Goal: Ask a question: Seek information or help from site administrators or community

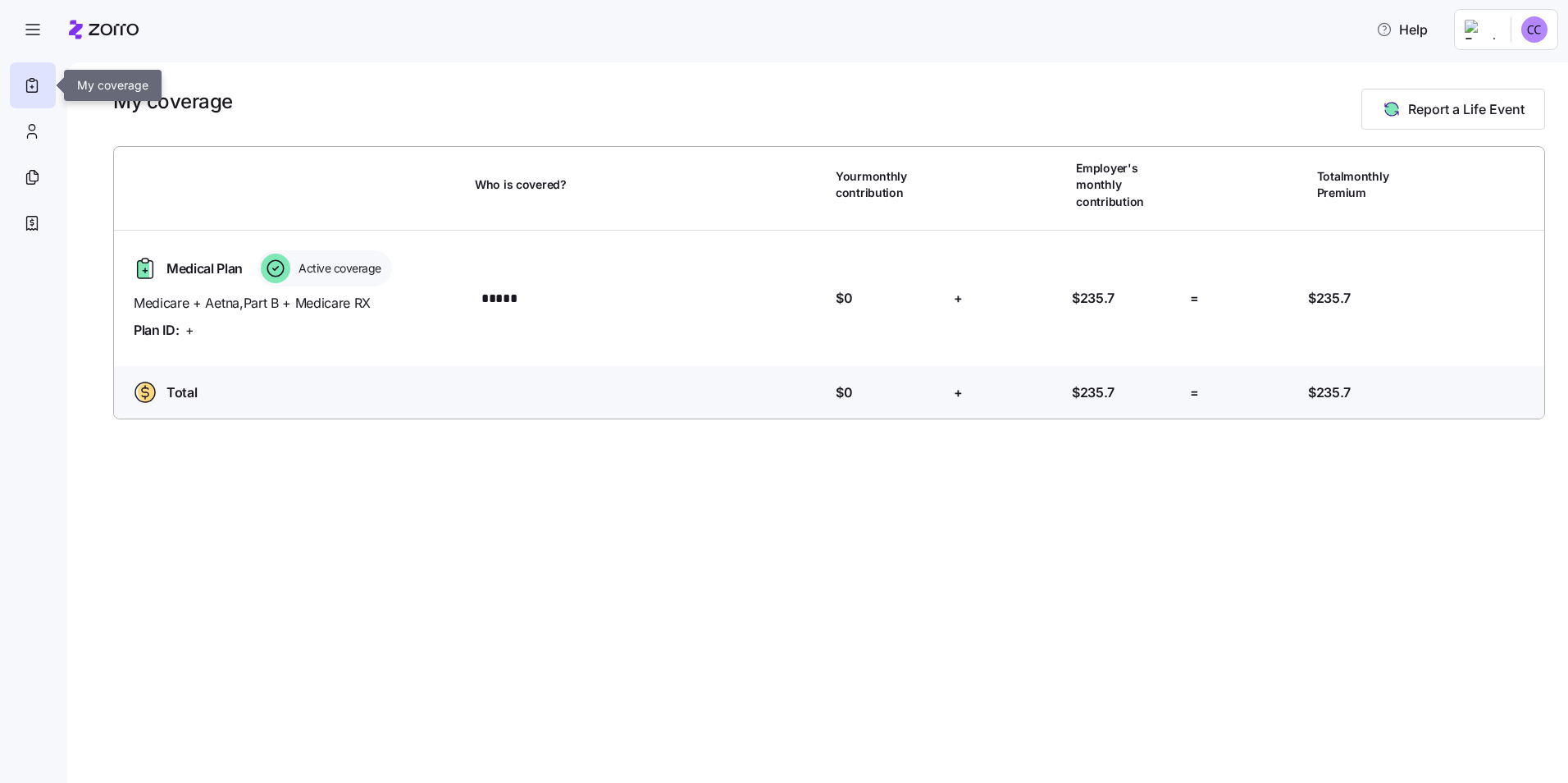
click at [30, 82] on icon at bounding box center [32, 85] width 18 height 19
click at [33, 84] on icon at bounding box center [32, 85] width 18 height 19
click at [33, 179] on icon at bounding box center [32, 177] width 18 height 19
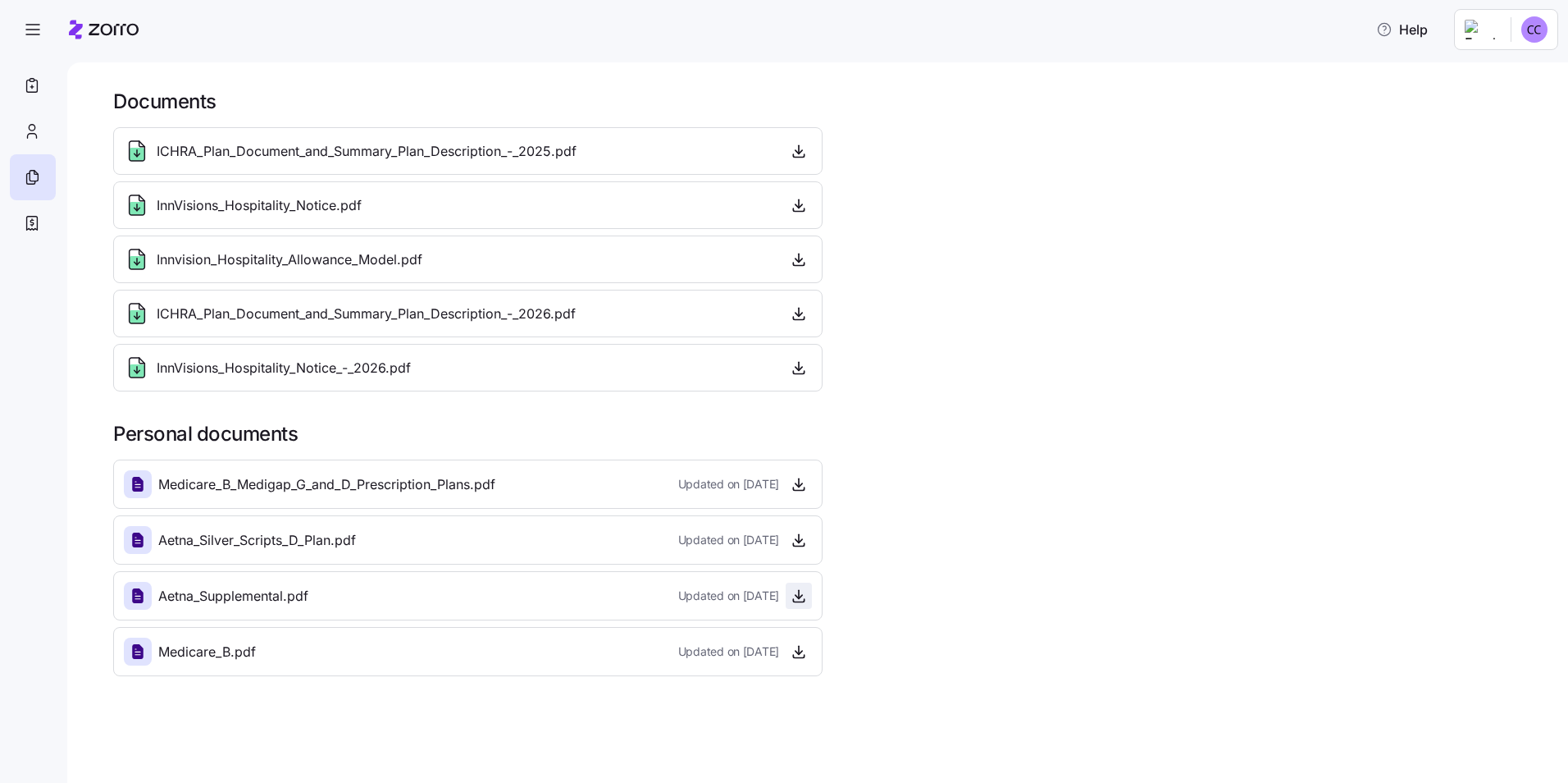
click at [800, 597] on icon "button" at bounding box center [798, 595] width 16 height 16
click at [1415, 27] on span "Help" at bounding box center [1402, 29] width 52 height 19
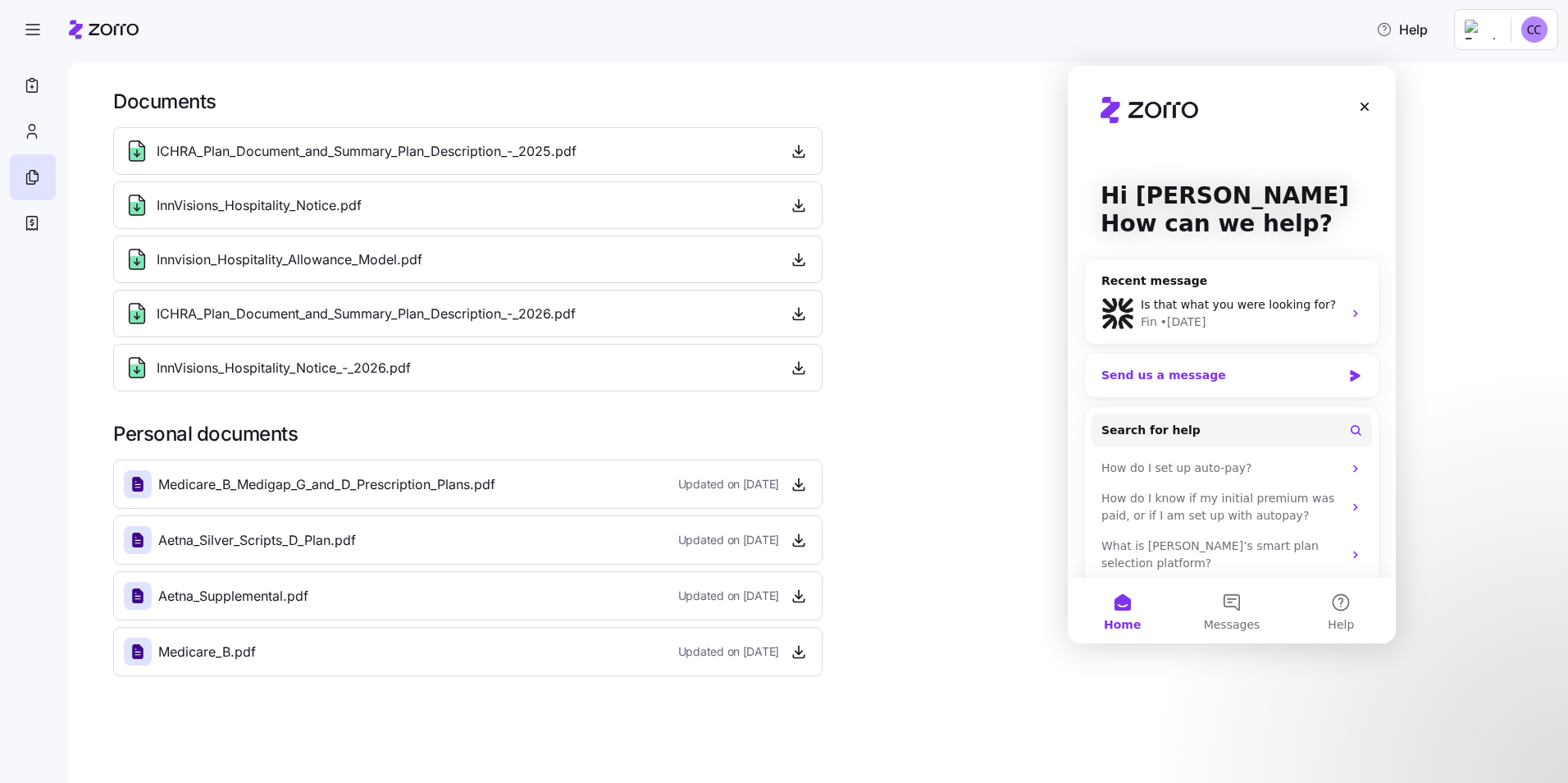
click at [1350, 375] on icon "Intercom messenger" at bounding box center [1355, 376] width 10 height 12
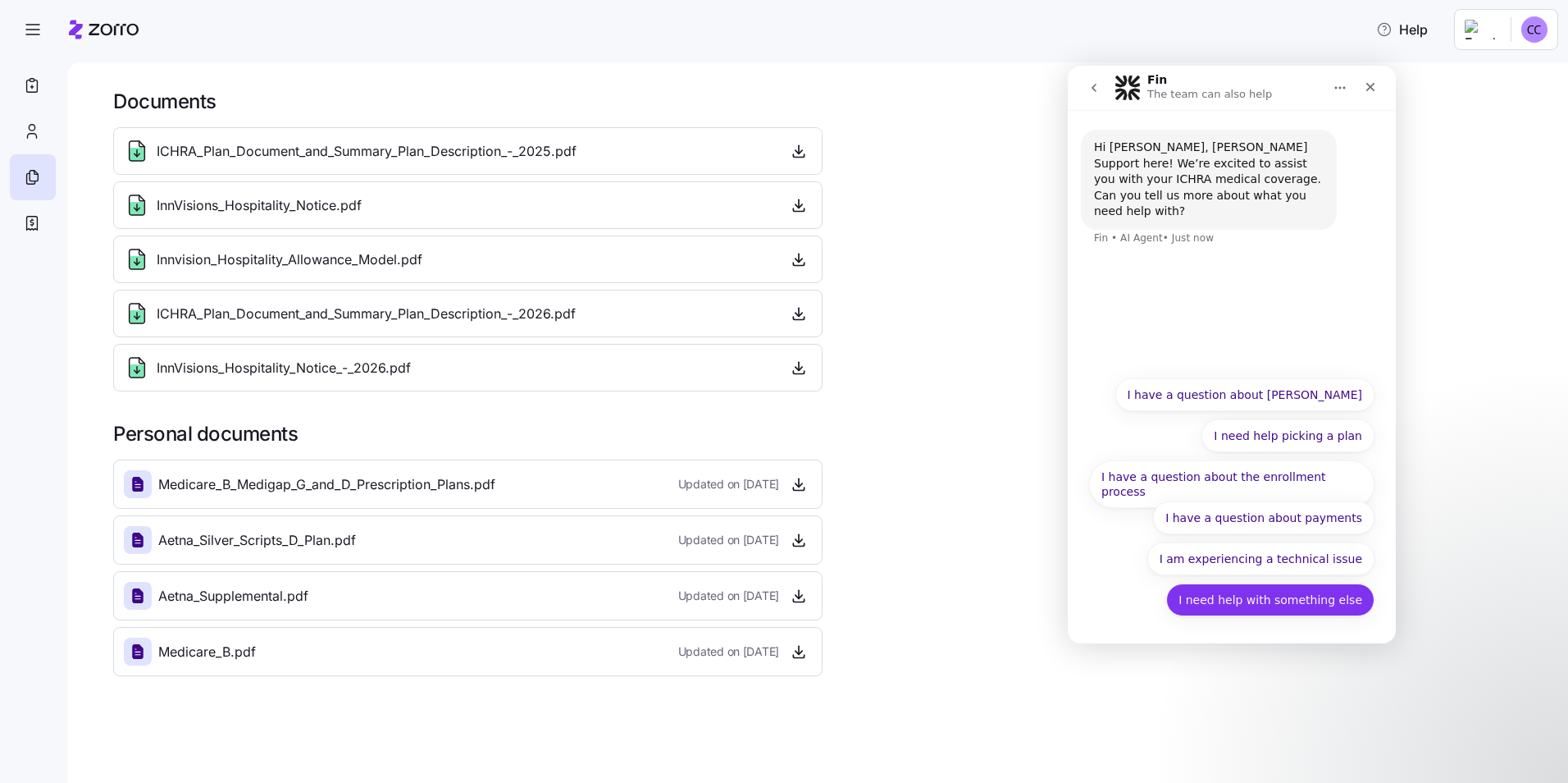
click at [1296, 599] on button "I need help with something else" at bounding box center [1270, 600] width 208 height 33
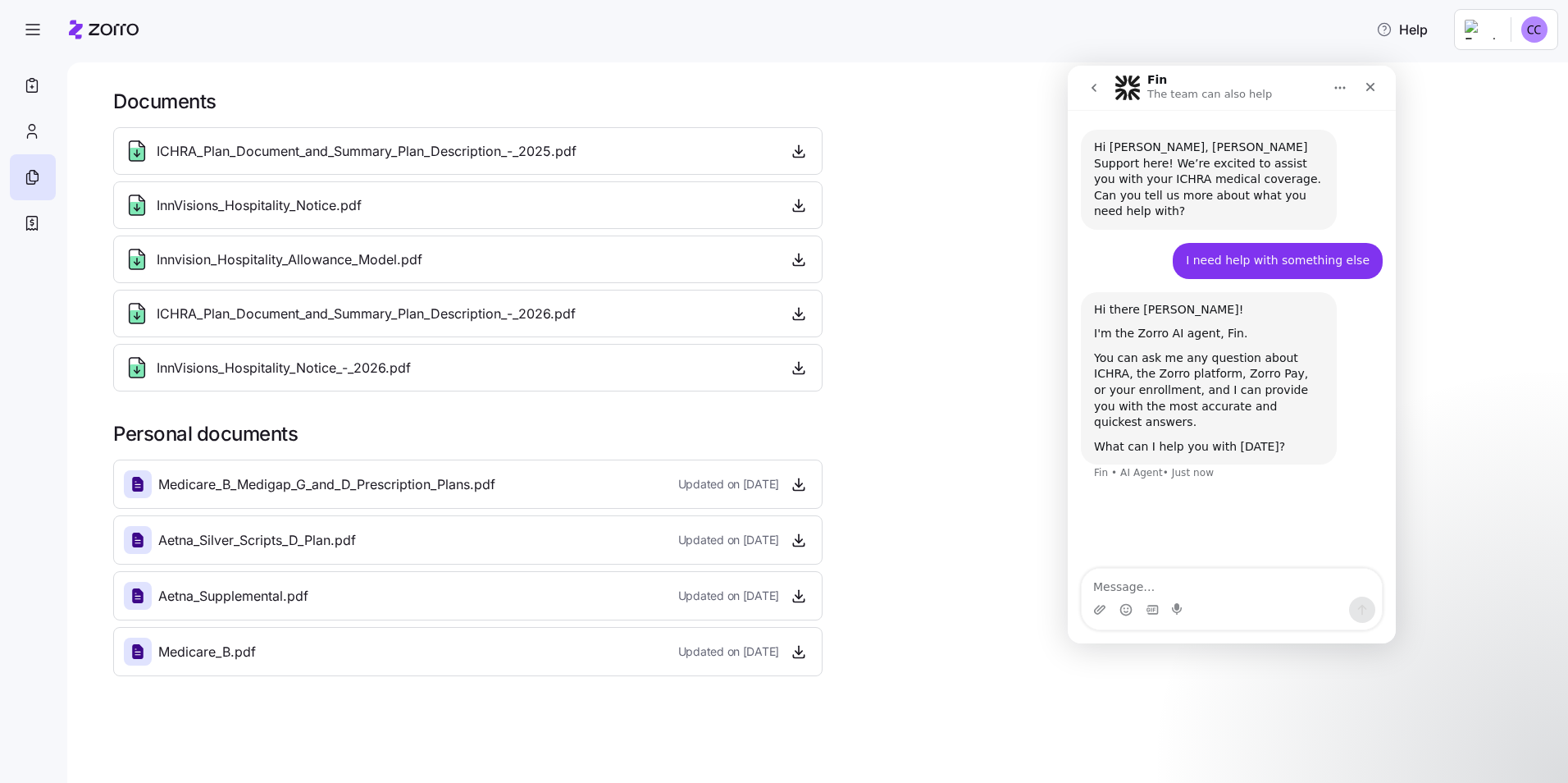
click at [1116, 582] on textarea "Message…" at bounding box center [1231, 582] width 300 height 28
click at [1133, 585] on textarea "Can you please tell me how I can upload a document that has my costs for the Ae…" at bounding box center [1231, 566] width 300 height 61
type textarea "Can you please tell me how I can upload a document that shows my costs for the …"
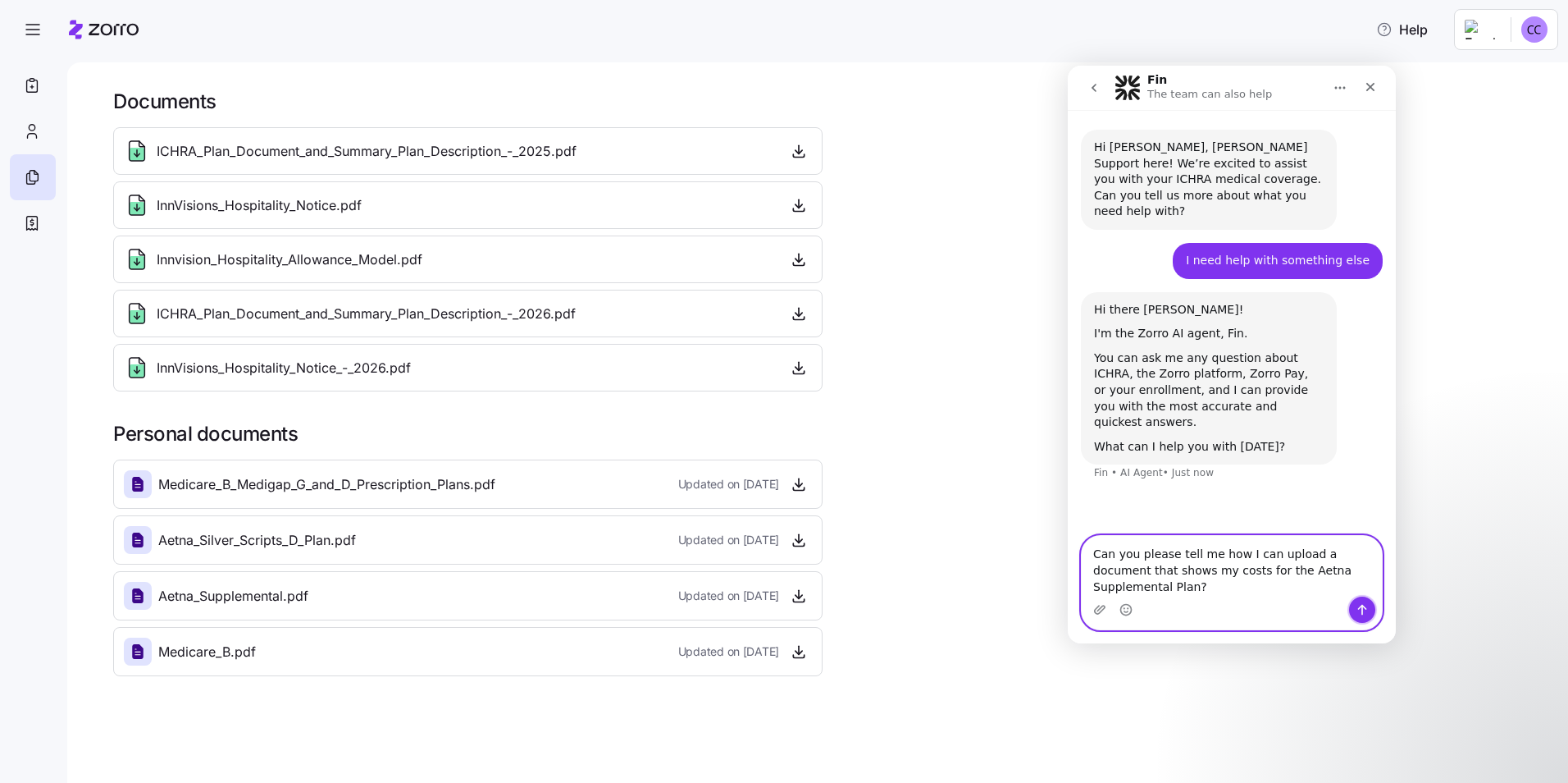
click at [1362, 609] on icon "Send a message…" at bounding box center [1362, 609] width 9 height 11
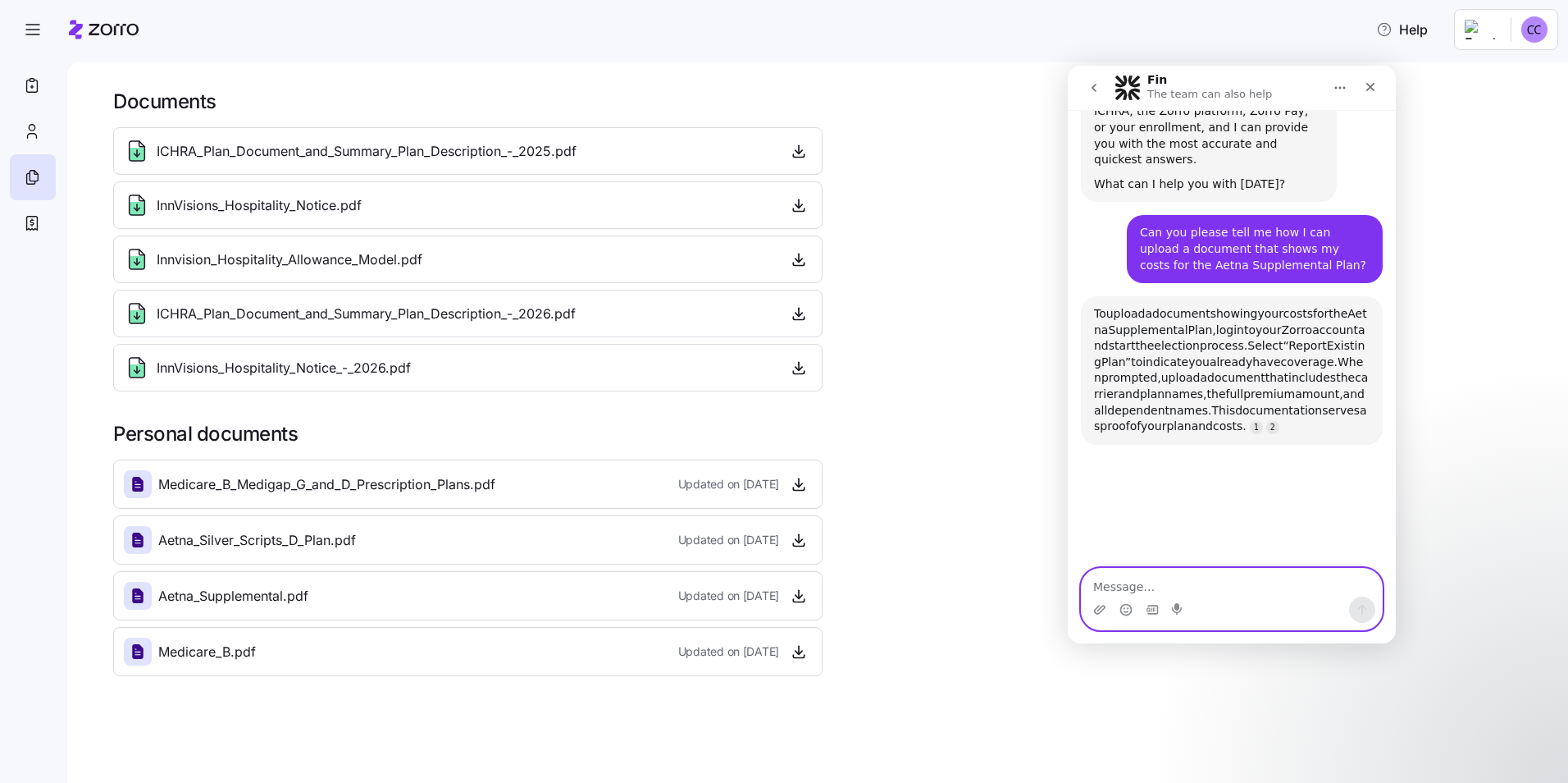
scroll to position [339, 0]
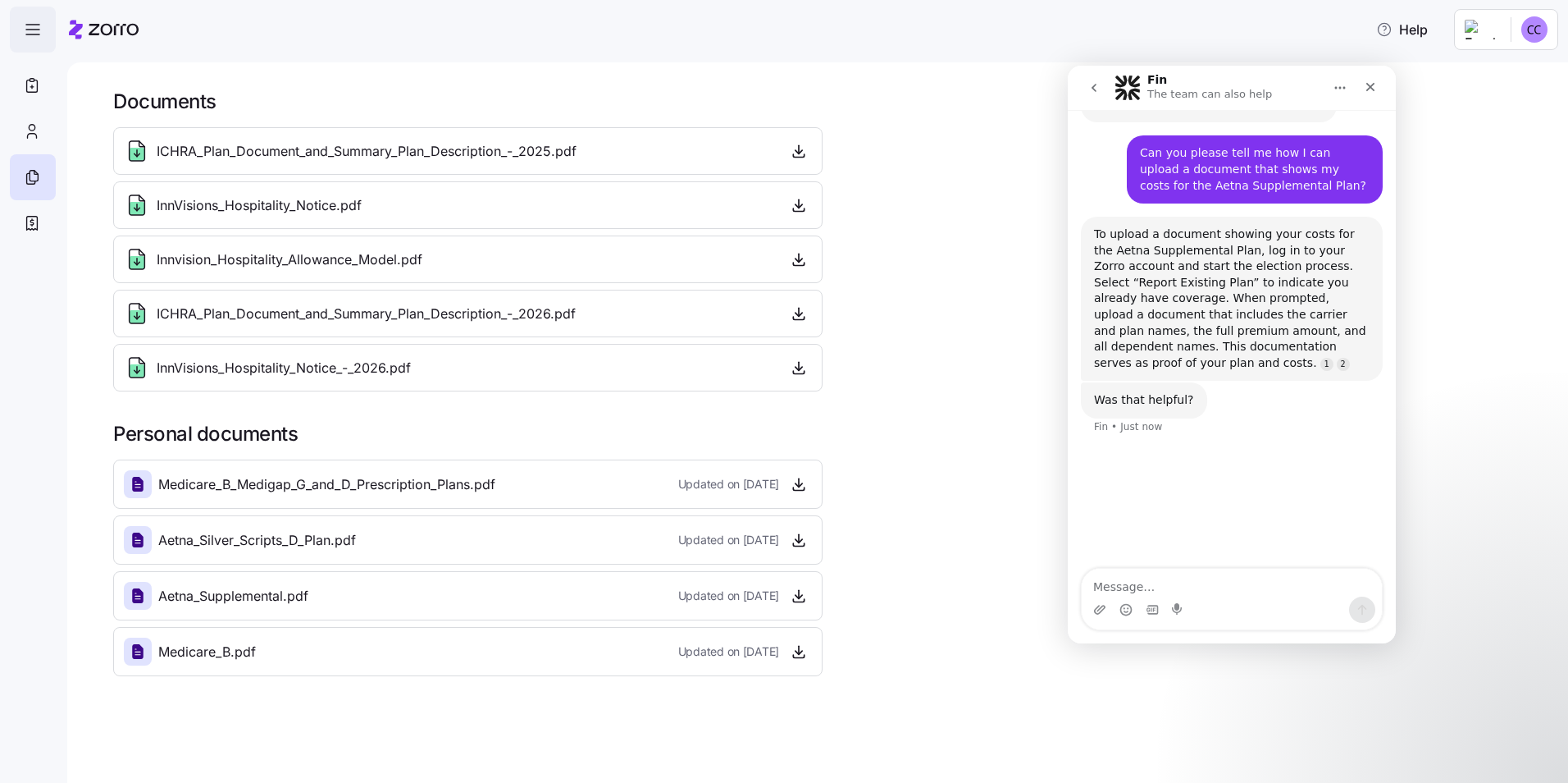
click at [31, 29] on icon "button" at bounding box center [33, 29] width 19 height 19
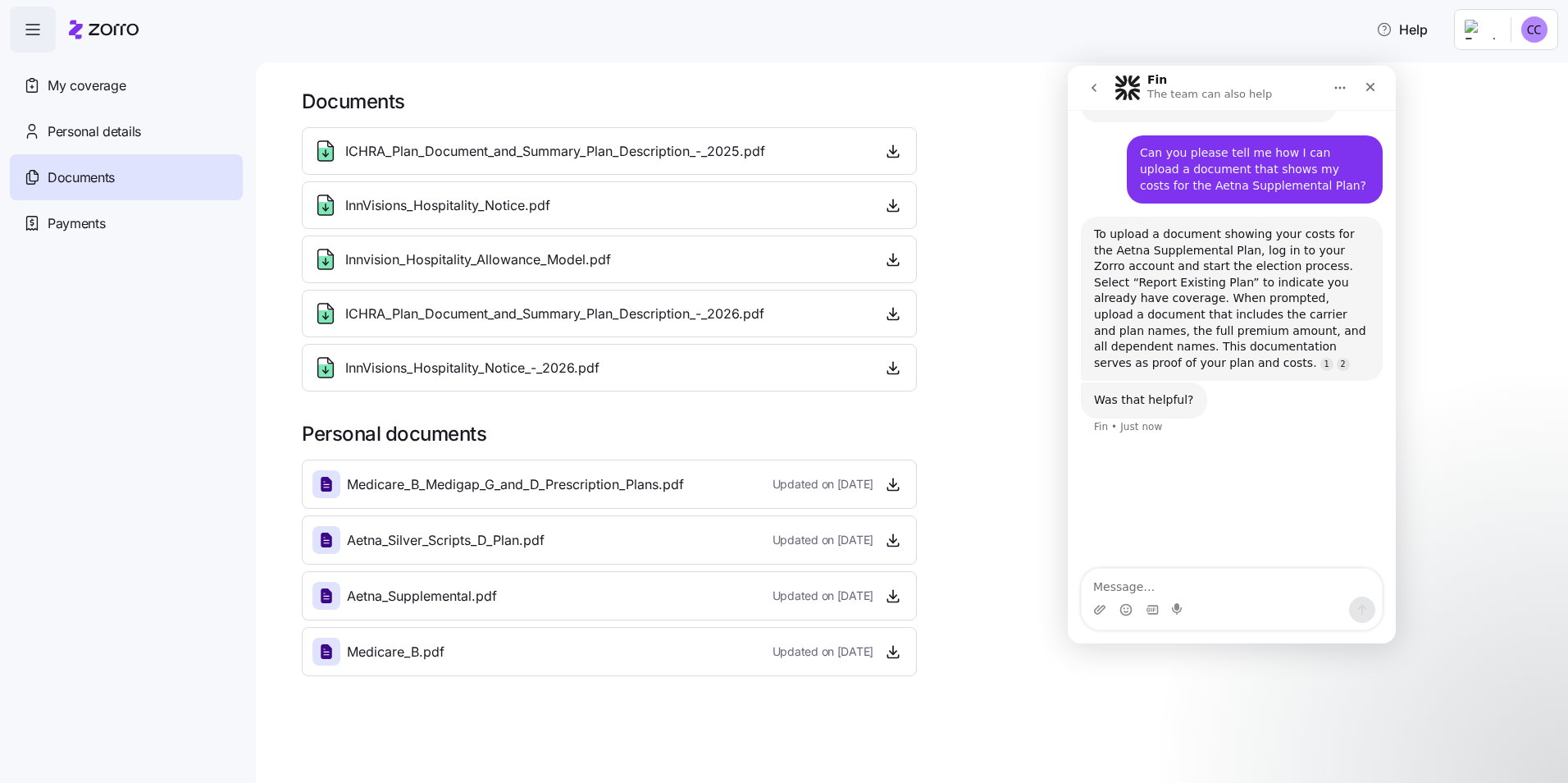
click at [95, 30] on icon at bounding box center [103, 29] width 69 height 19
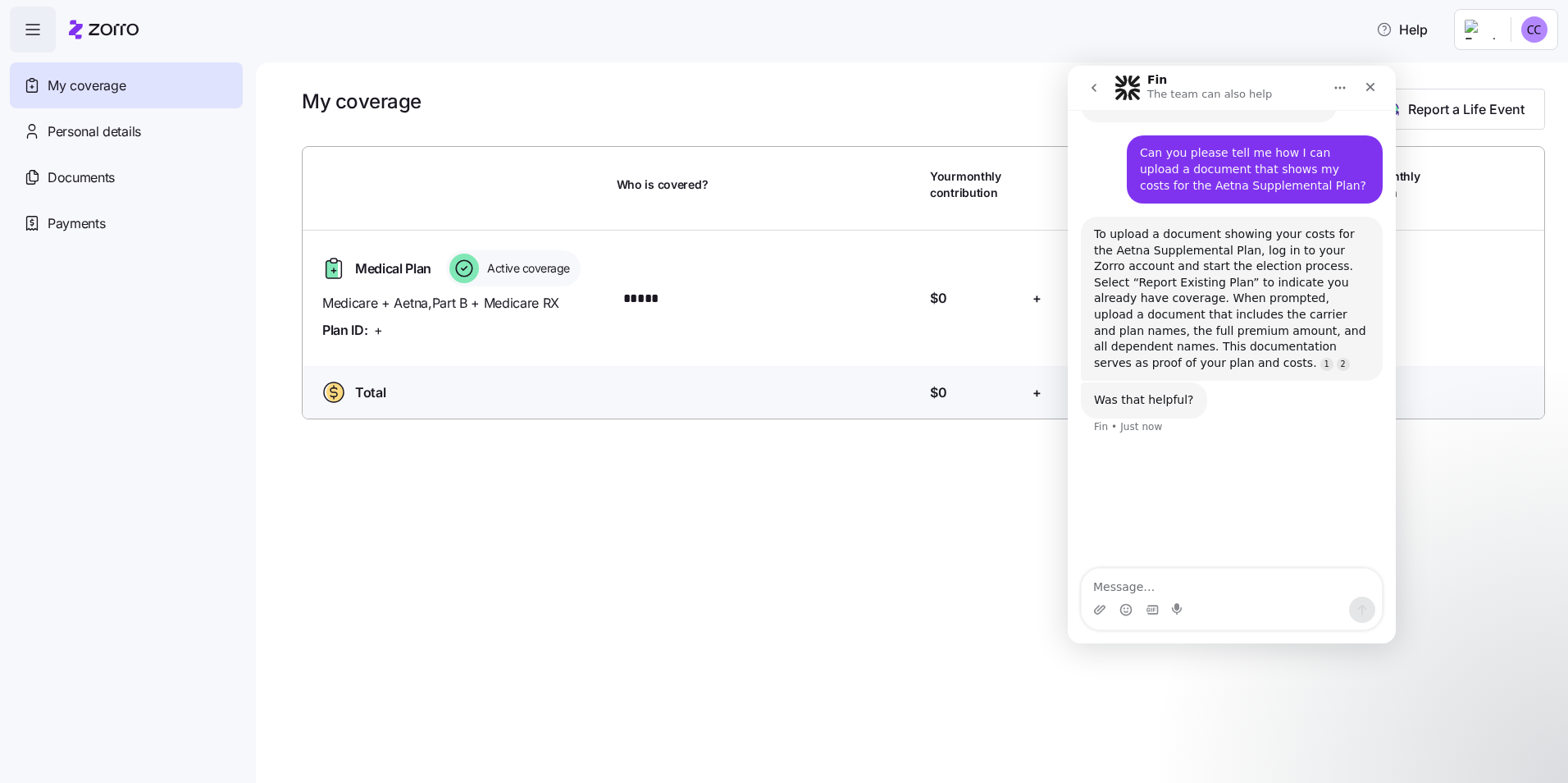
drag, startPoint x: 1301, startPoint y: 88, endPoint x: 1296, endPoint y: 107, distance: 19.6
click at [1296, 107] on nav "Fin The team can also help" at bounding box center [1232, 88] width 328 height 44
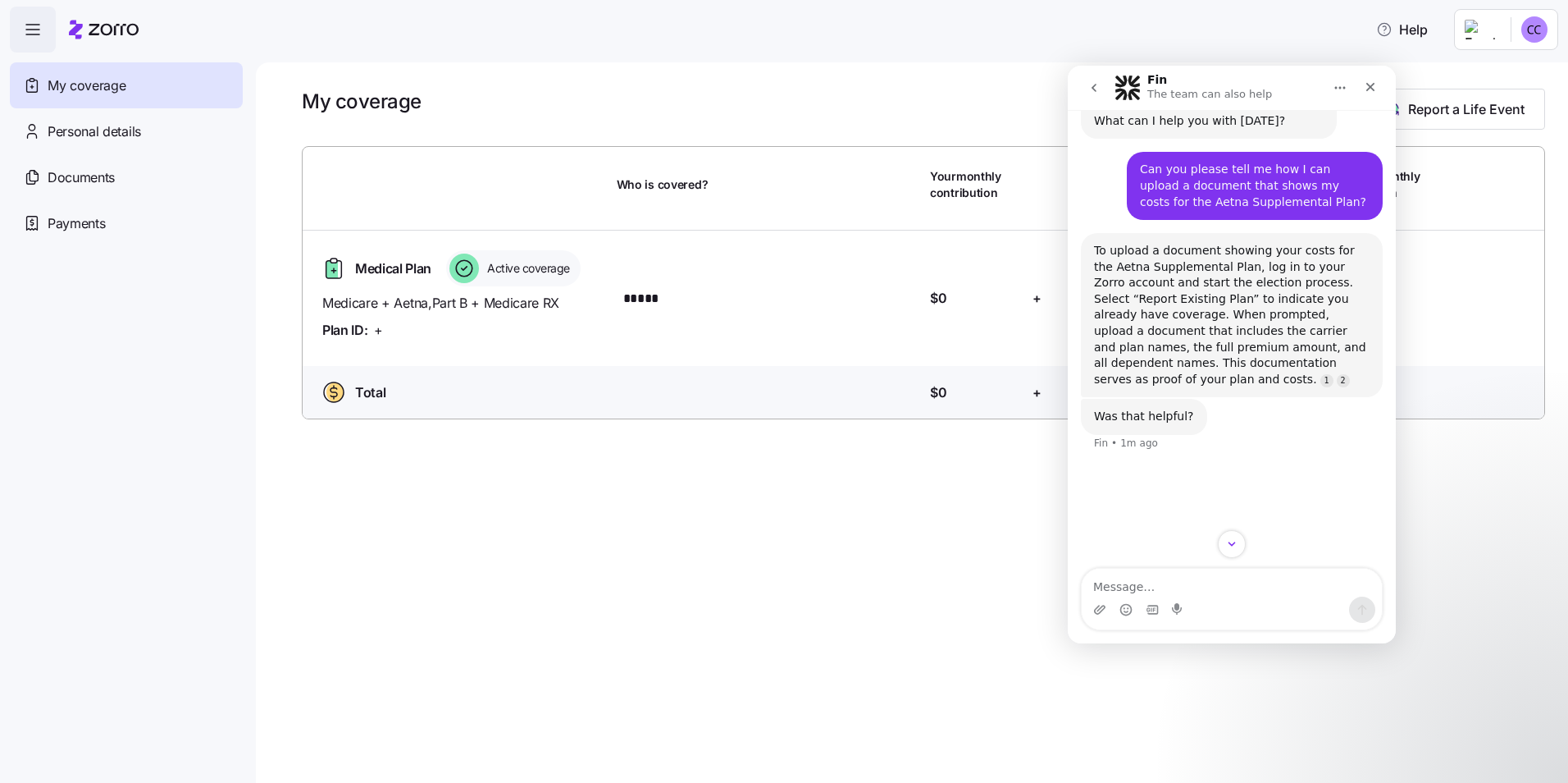
scroll to position [339, 0]
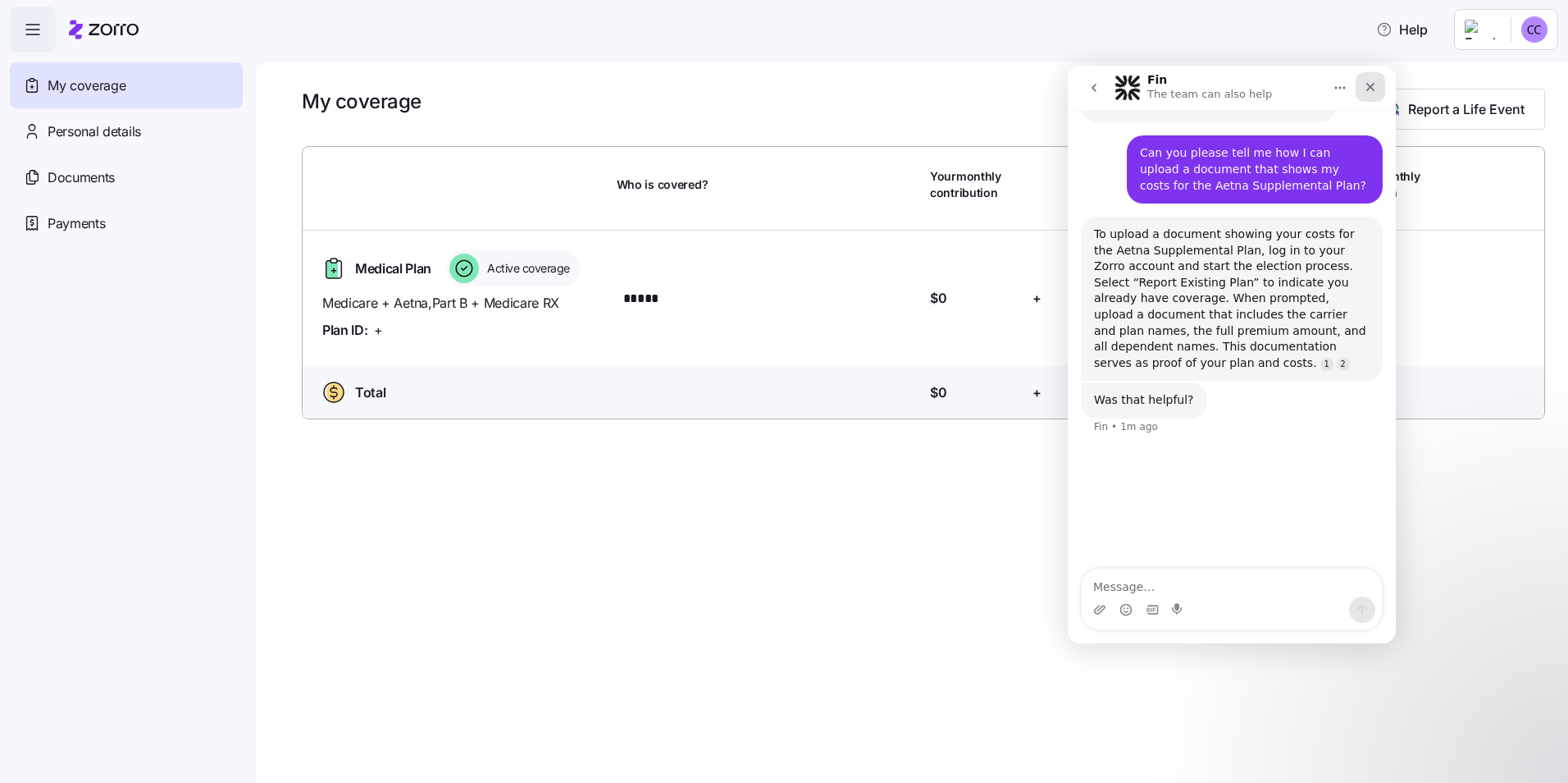
click at [1367, 86] on icon "Close" at bounding box center [1370, 87] width 13 height 14
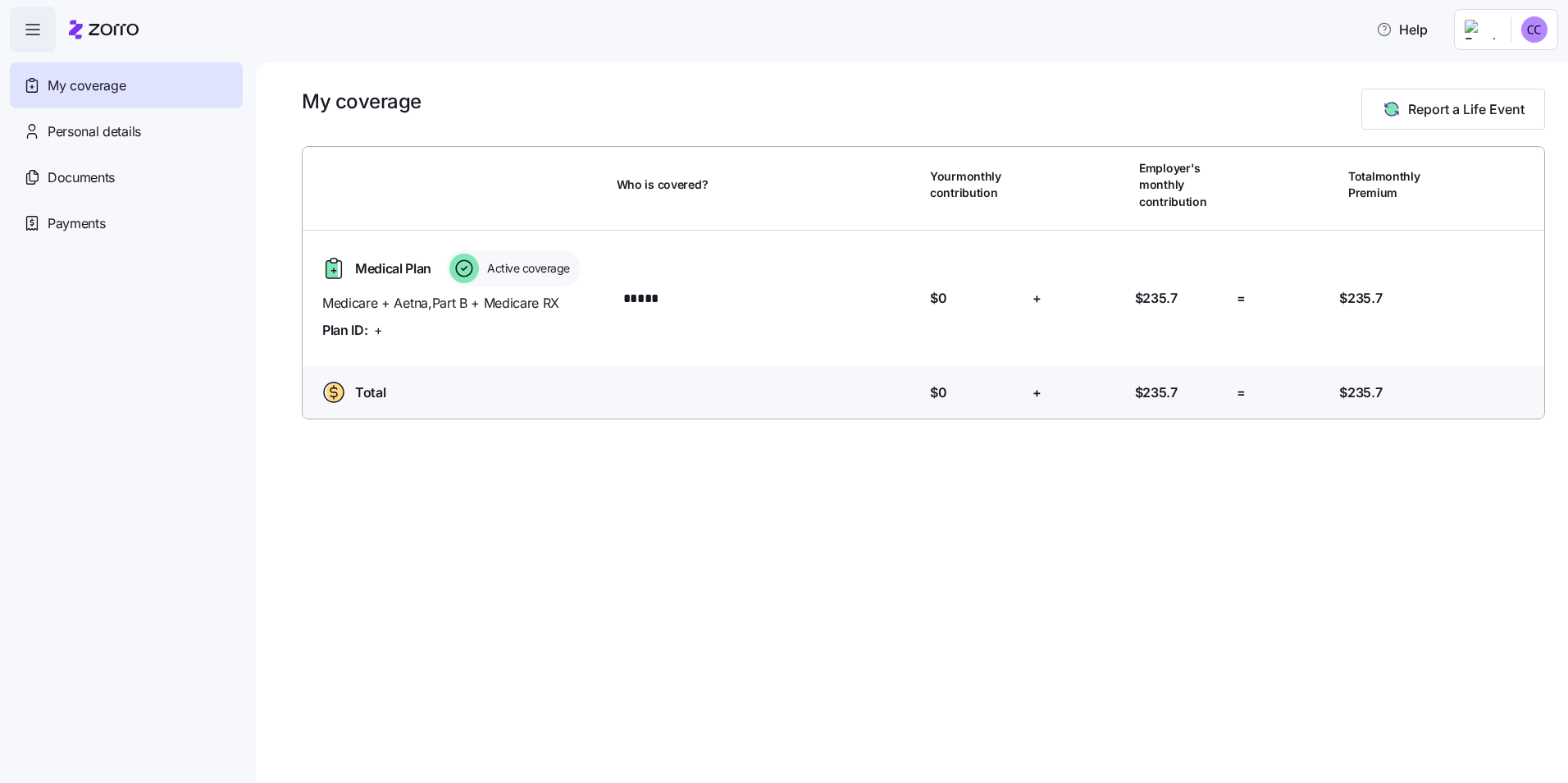
scroll to position [195, 0]
click at [1533, 36] on html "Help My coverage Personal details Documents Partners hub Payments My coverage R…" at bounding box center [784, 387] width 1568 height 773
click at [1172, 74] on html "Help My coverage Personal details Documents Partners hub Payments My coverage R…" at bounding box center [784, 387] width 1568 height 773
click at [64, 129] on span "Personal details" at bounding box center [93, 131] width 93 height 20
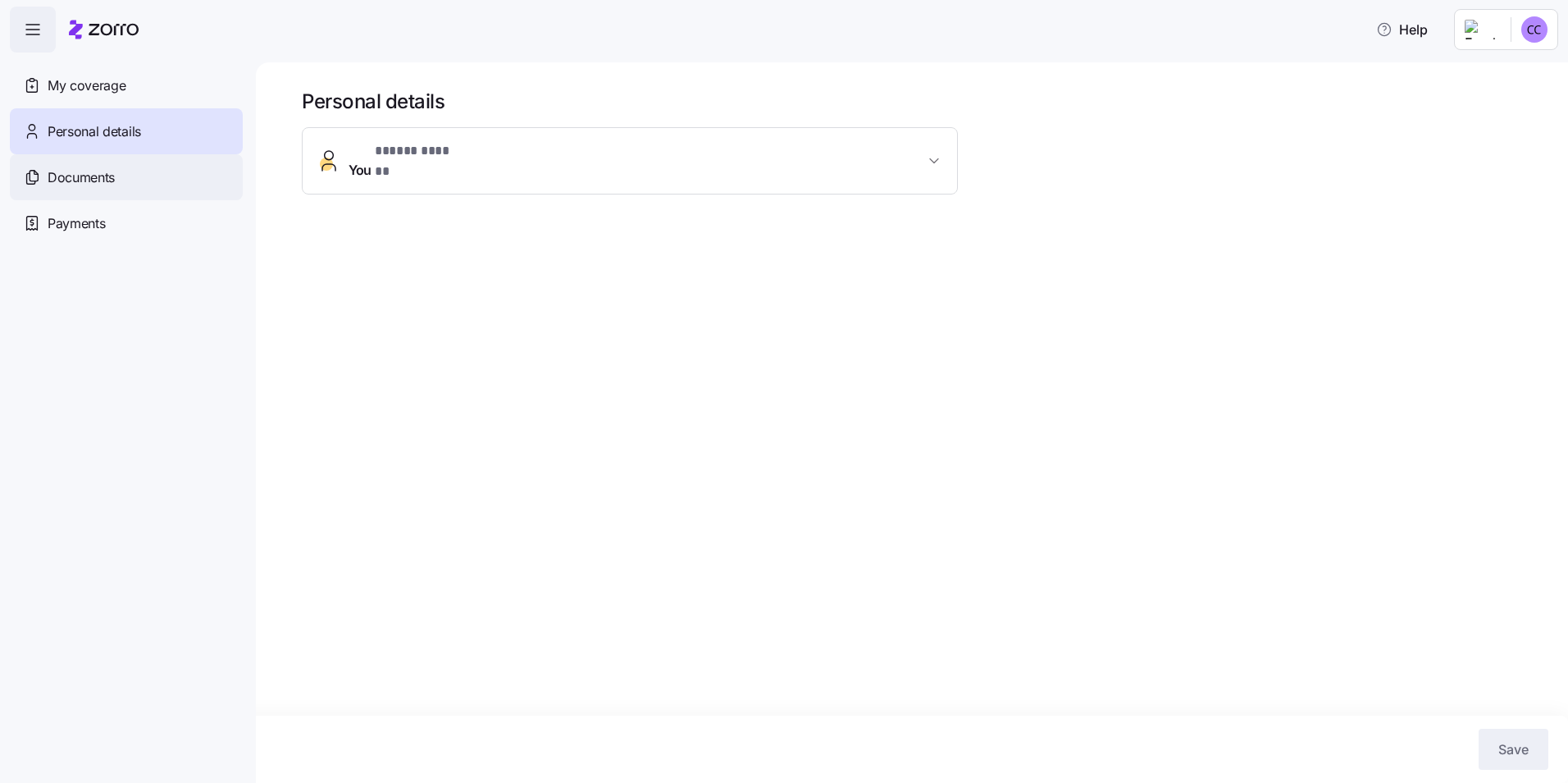
click at [66, 175] on span "Documents" at bounding box center [81, 177] width 67 height 20
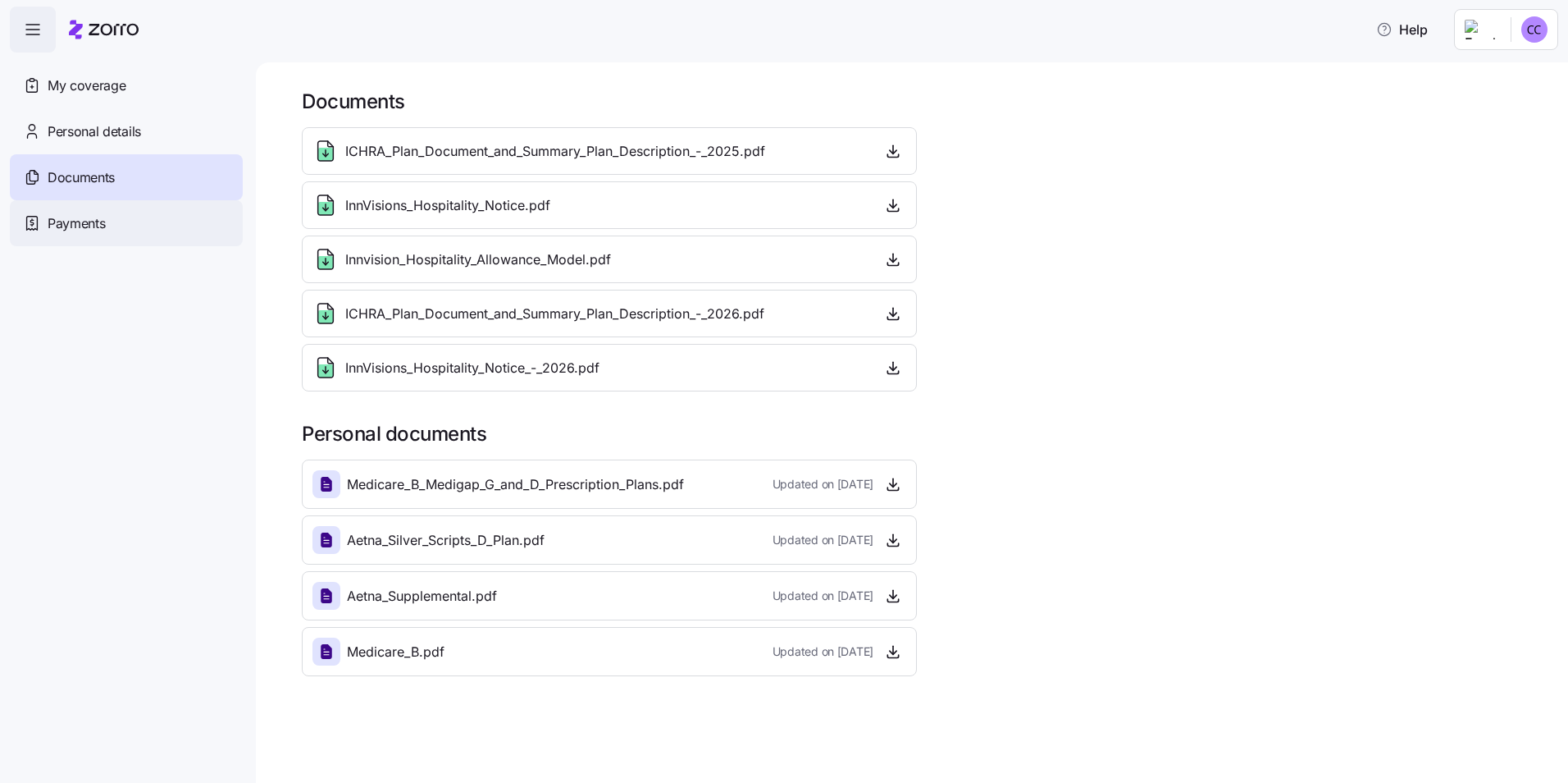
click at [78, 224] on span "Payments" at bounding box center [76, 223] width 58 height 20
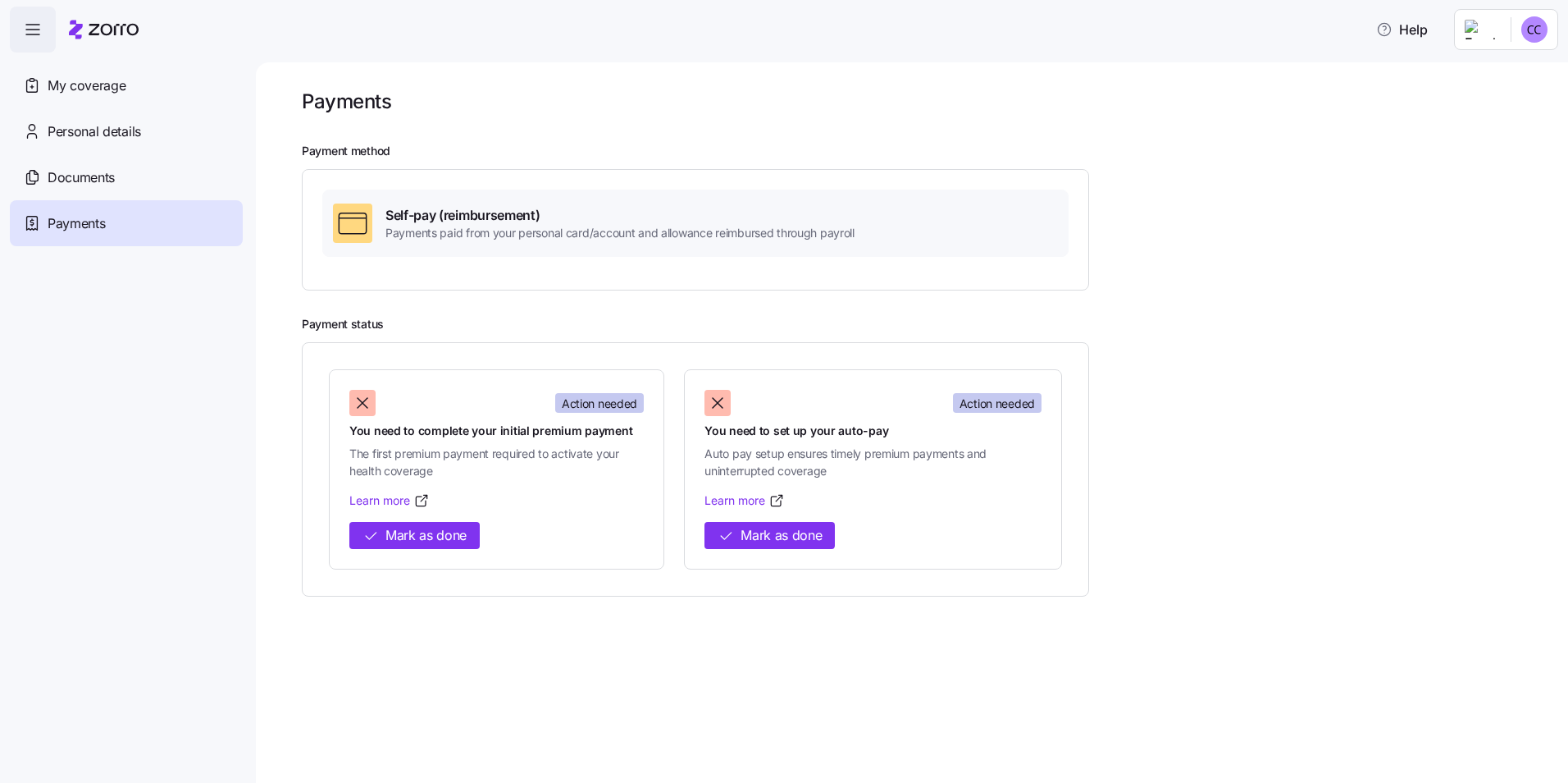
click at [28, 31] on icon "button" at bounding box center [33, 29] width 19 height 19
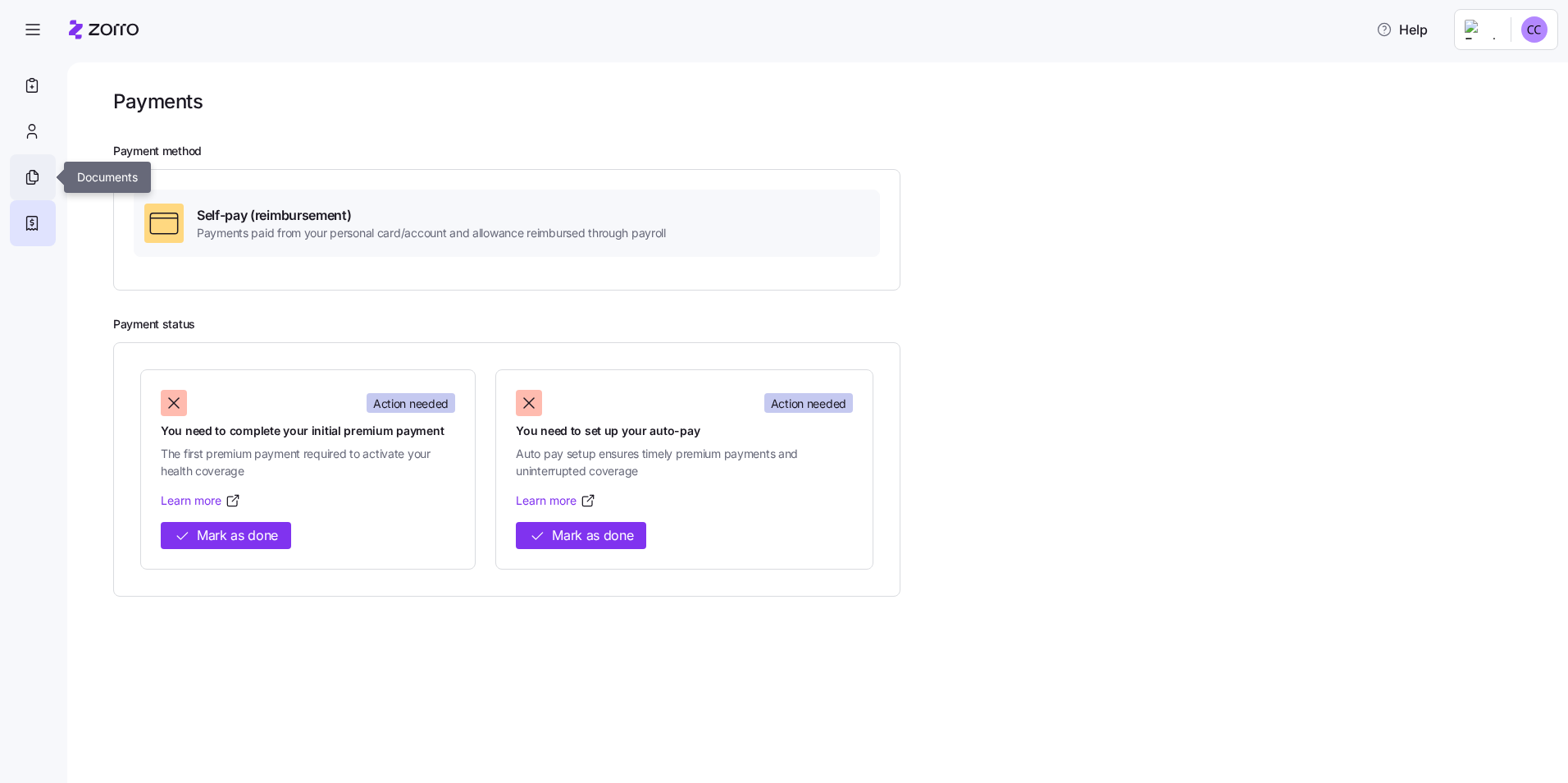
click at [27, 177] on icon at bounding box center [31, 178] width 9 height 11
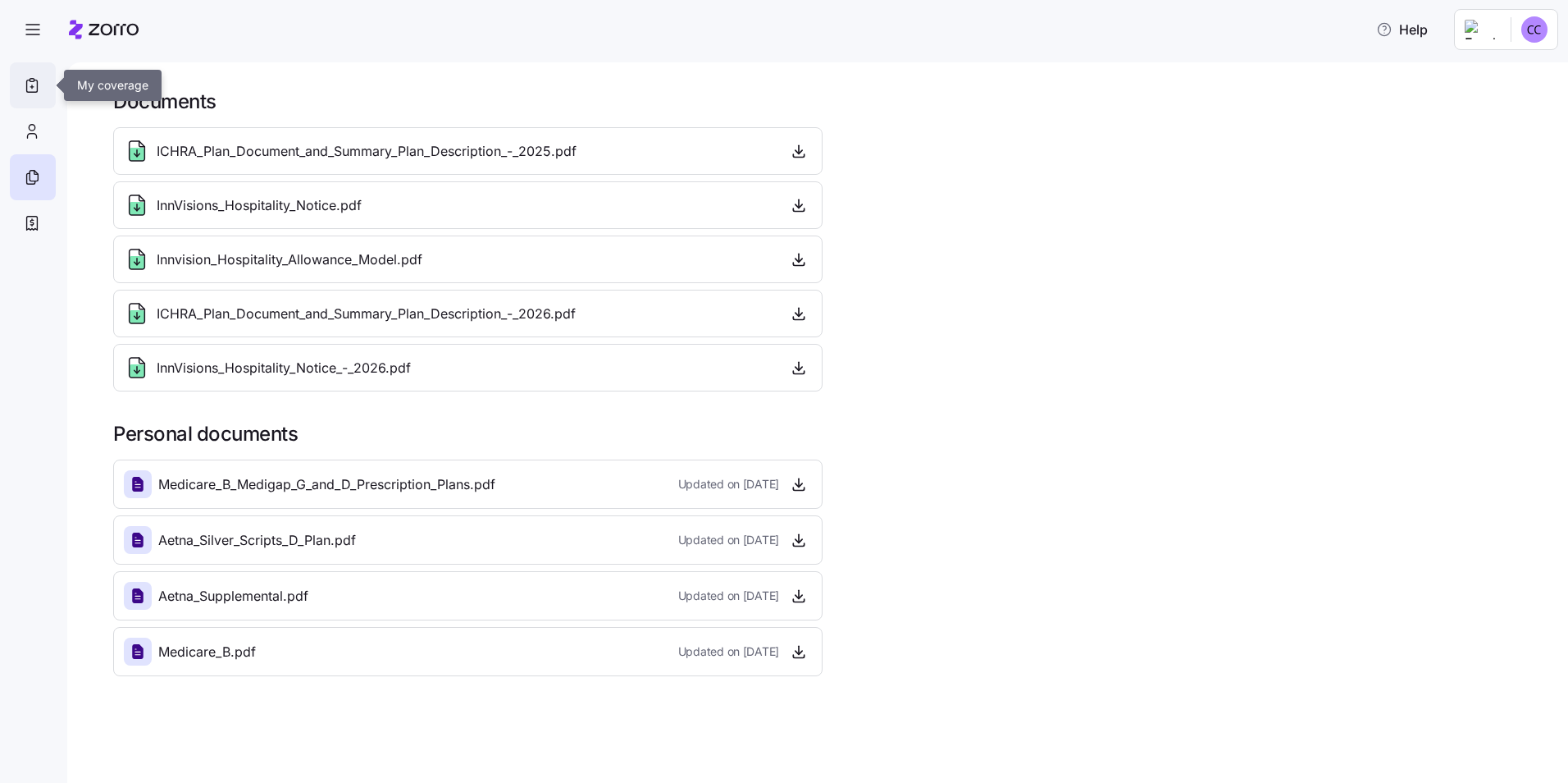
click at [30, 85] on icon at bounding box center [32, 85] width 18 height 19
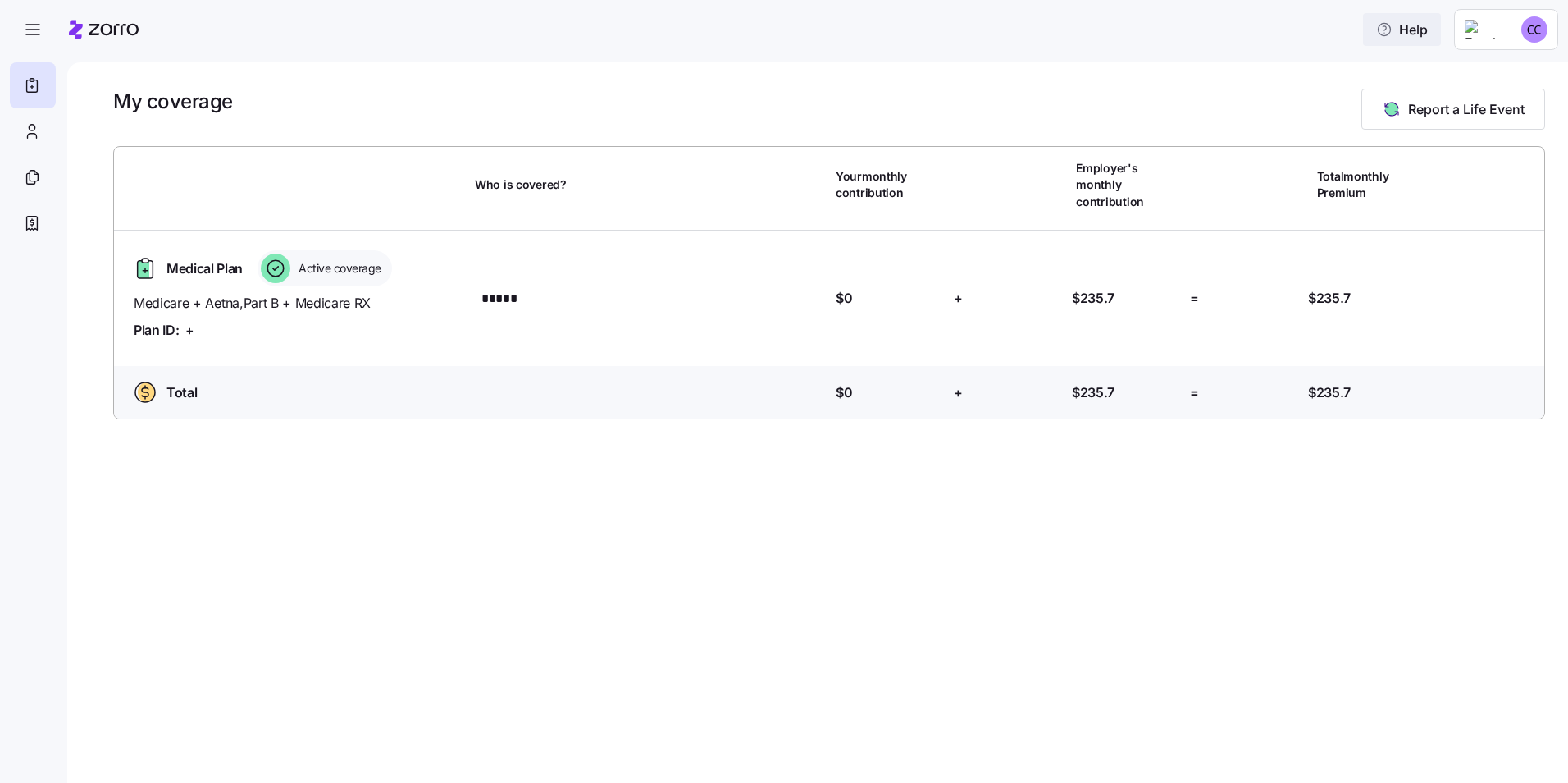
click at [1412, 30] on span "Help" at bounding box center [1402, 29] width 52 height 19
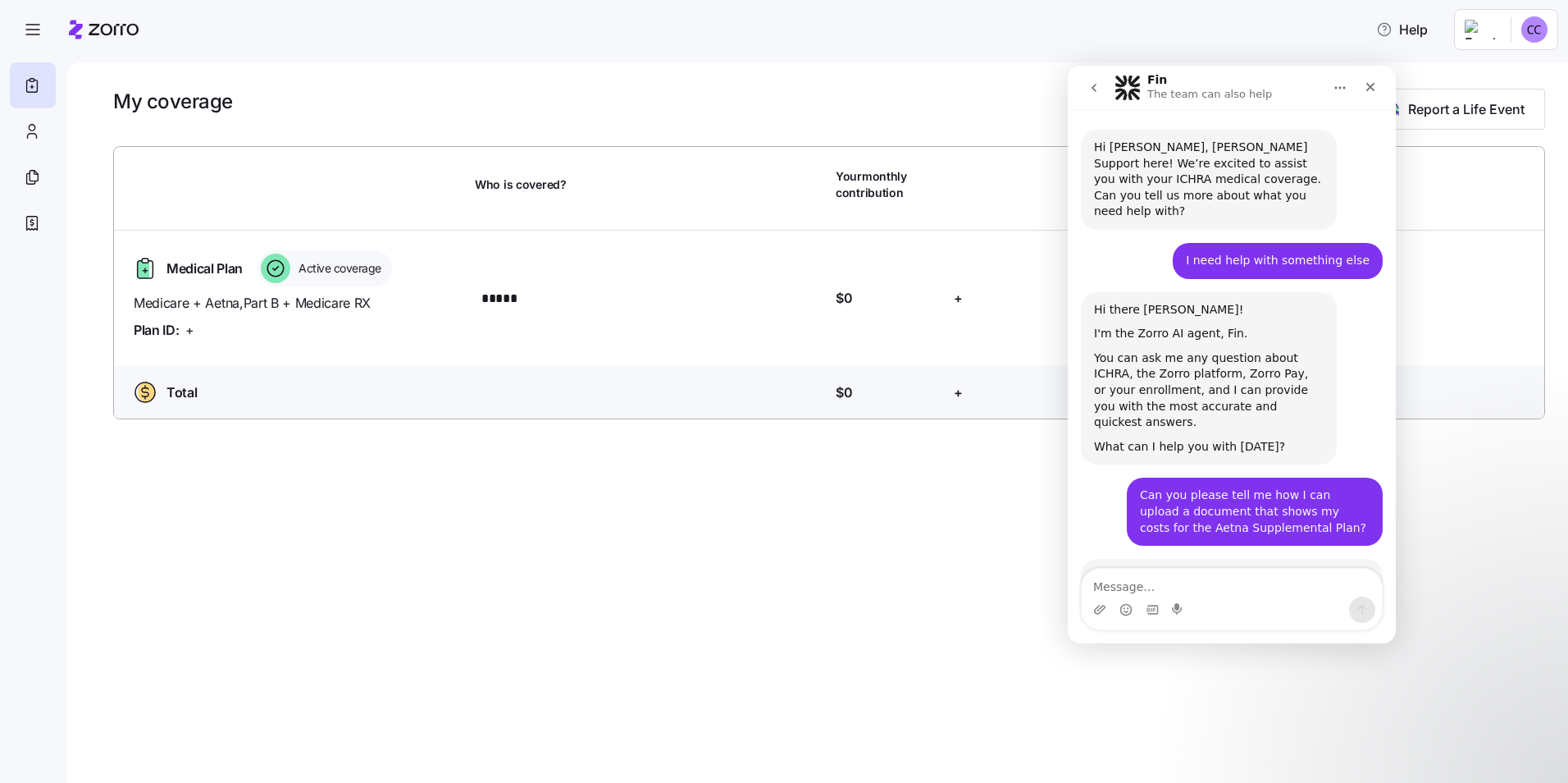
scroll to position [195, 0]
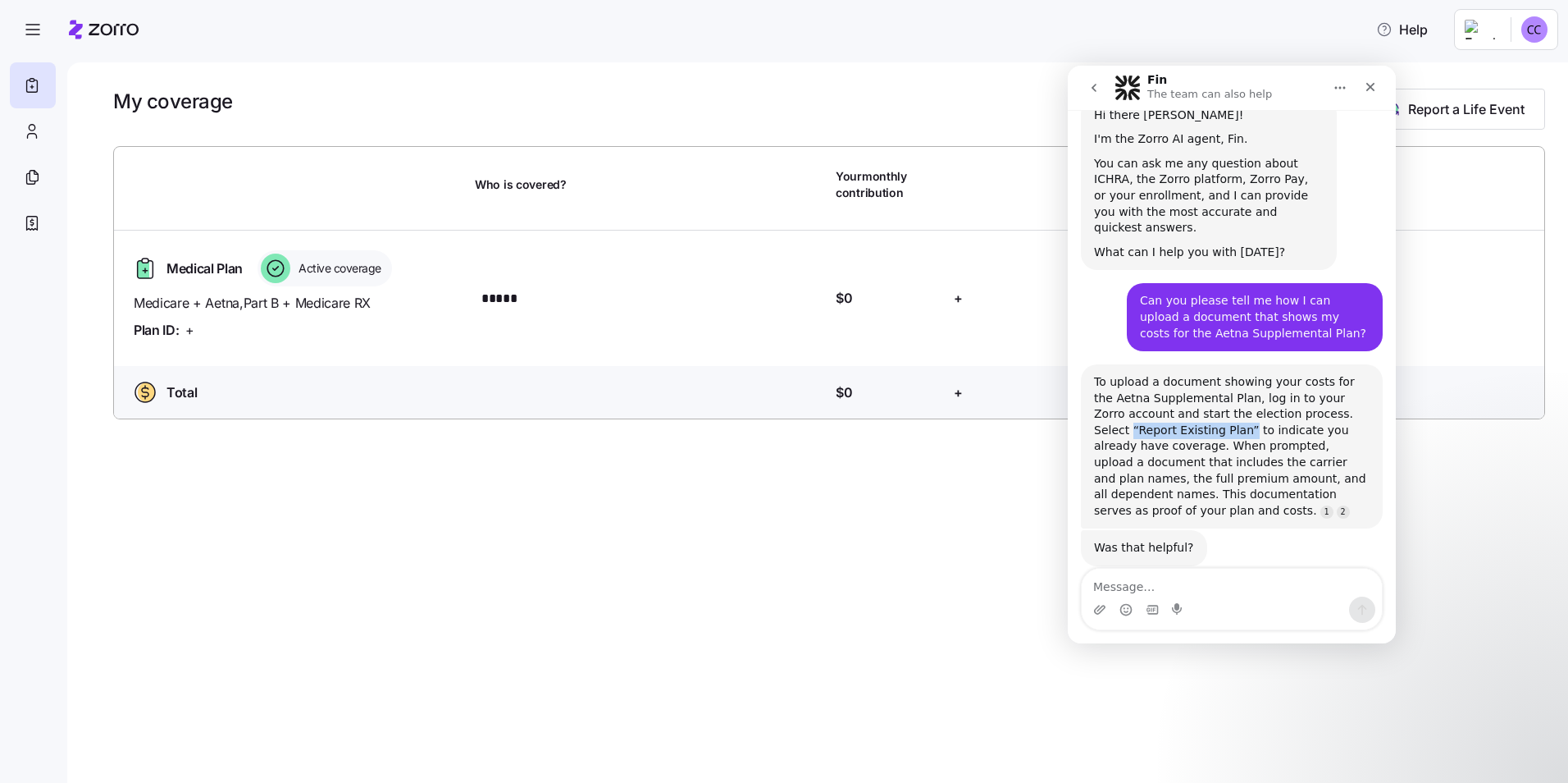
drag, startPoint x: 1203, startPoint y: 396, endPoint x: 1094, endPoint y: 405, distance: 109.4
click at [1094, 405] on div "To upload a document showing your costs for the Aetna Supplemental Plan, log in…" at bounding box center [1232, 446] width 276 height 145
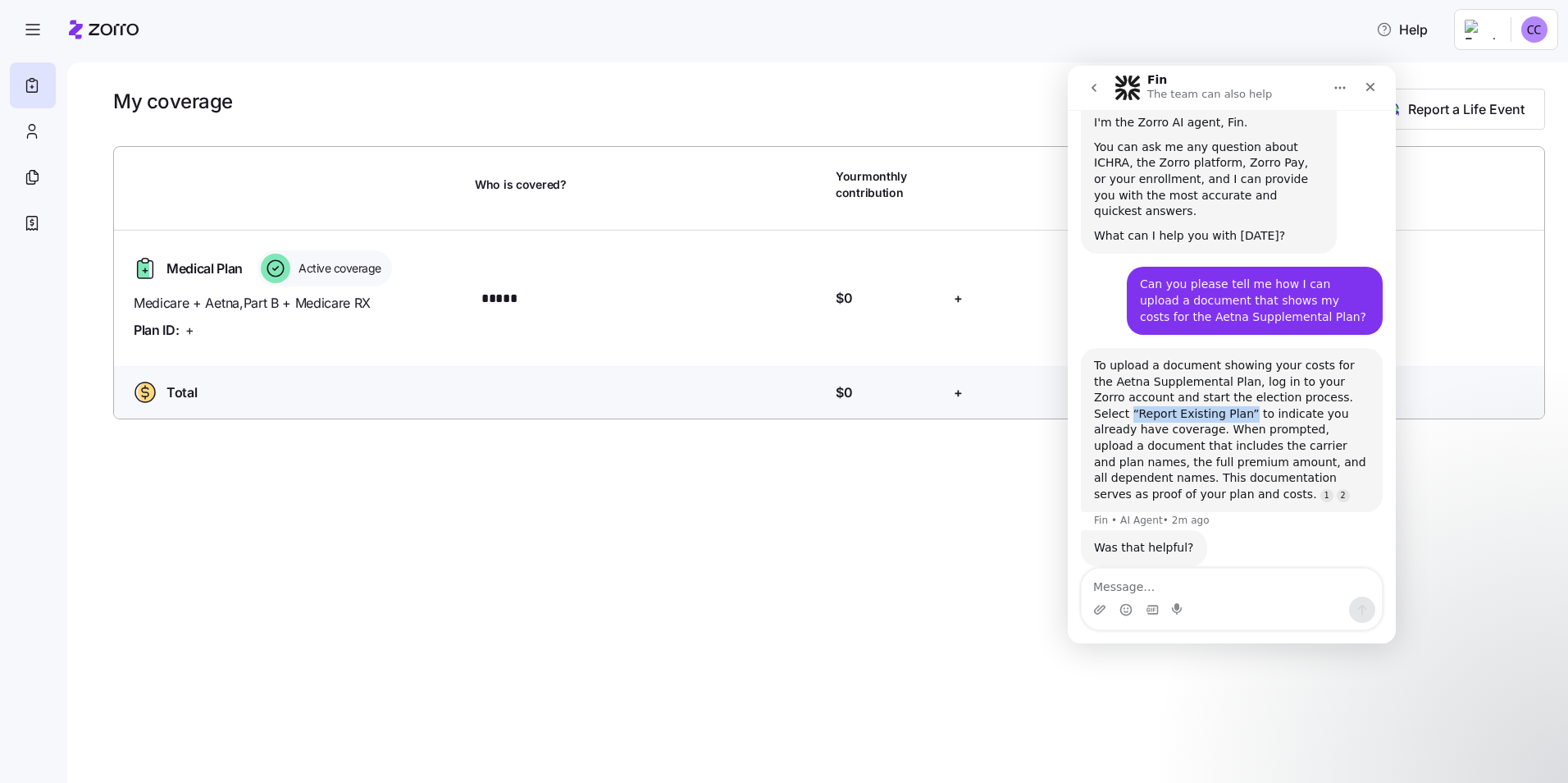
drag, startPoint x: 1094, startPoint y: 405, endPoint x: 1099, endPoint y: 381, distance: 24.5
copy div "“Report Existing Plan”"
click at [1120, 580] on textarea "Message…" at bounding box center [1231, 582] width 300 height 28
paste textarea "“Report Existing Plan”"
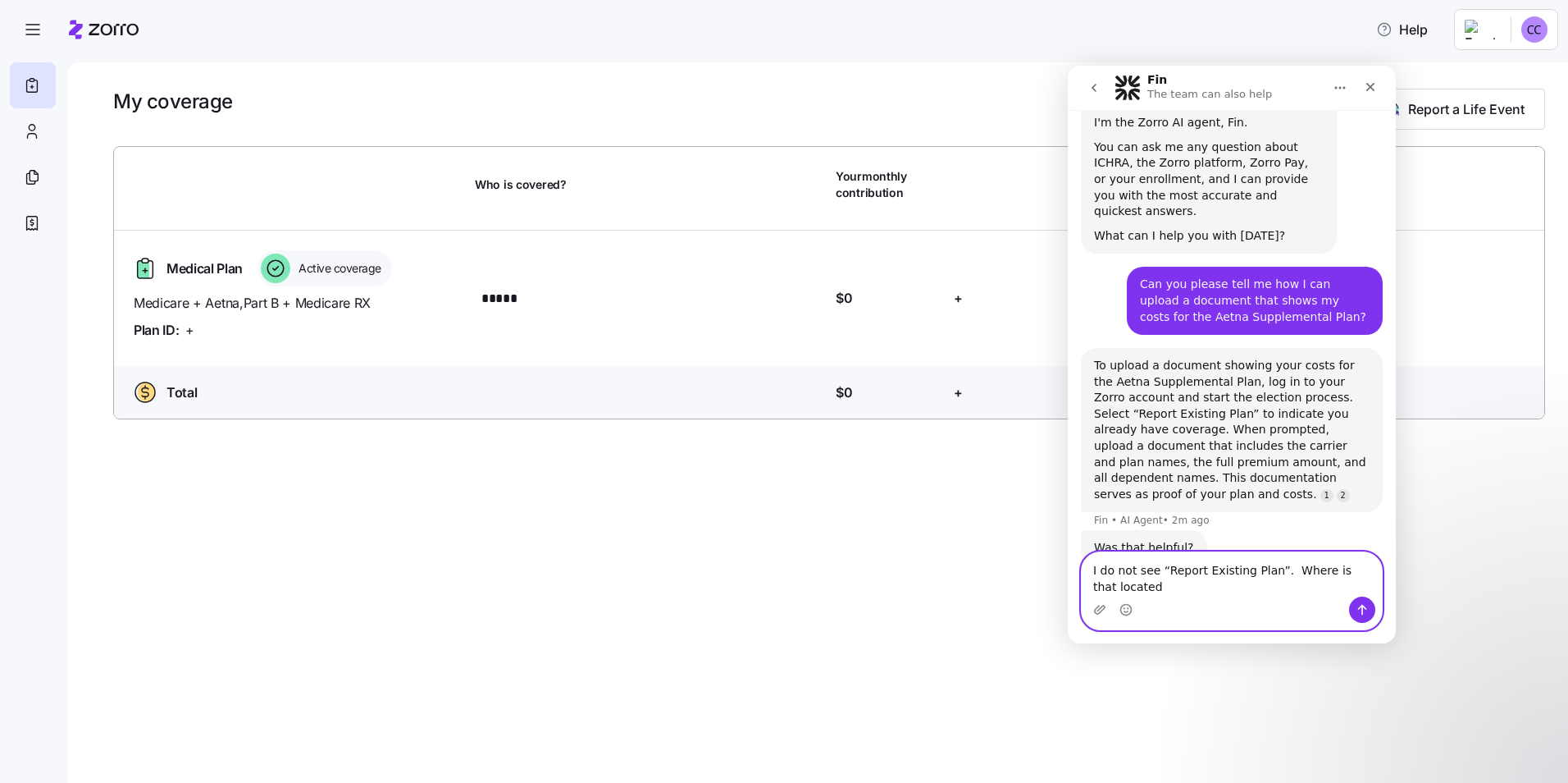
scroll to position [228, 0]
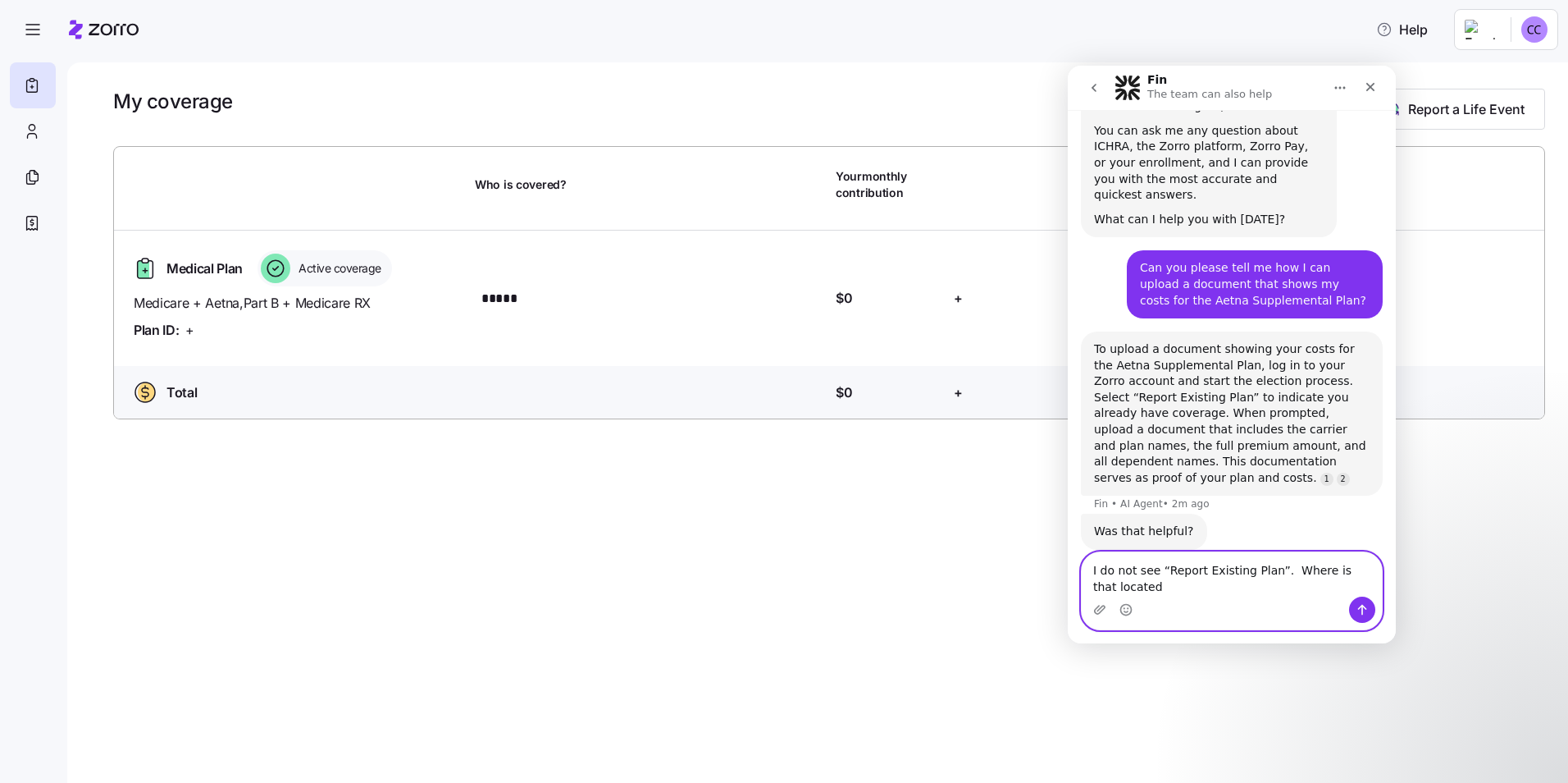
type textarea "I do not see “Report Existing Plan”. Where is that located/"
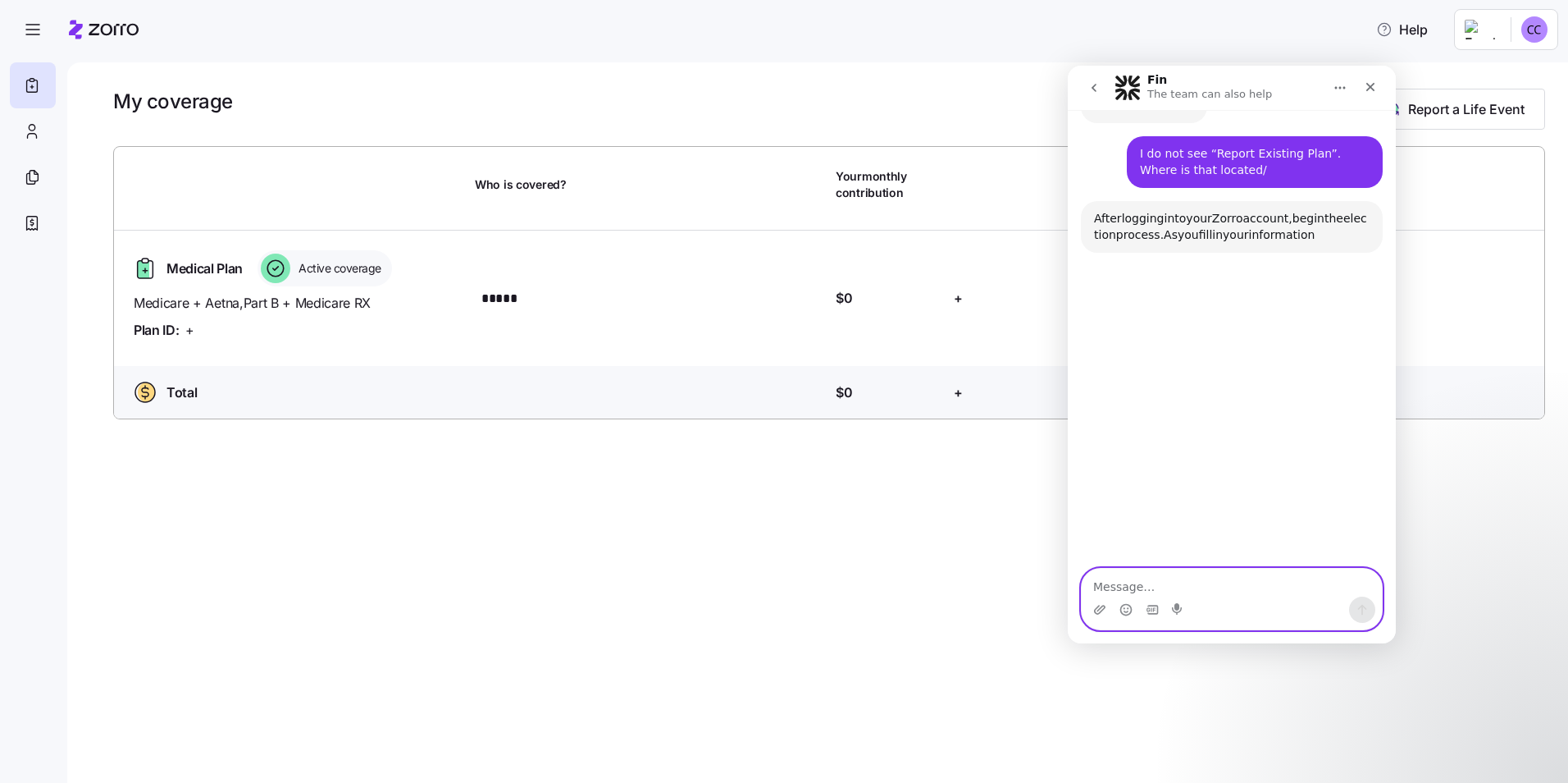
scroll to position [653, 0]
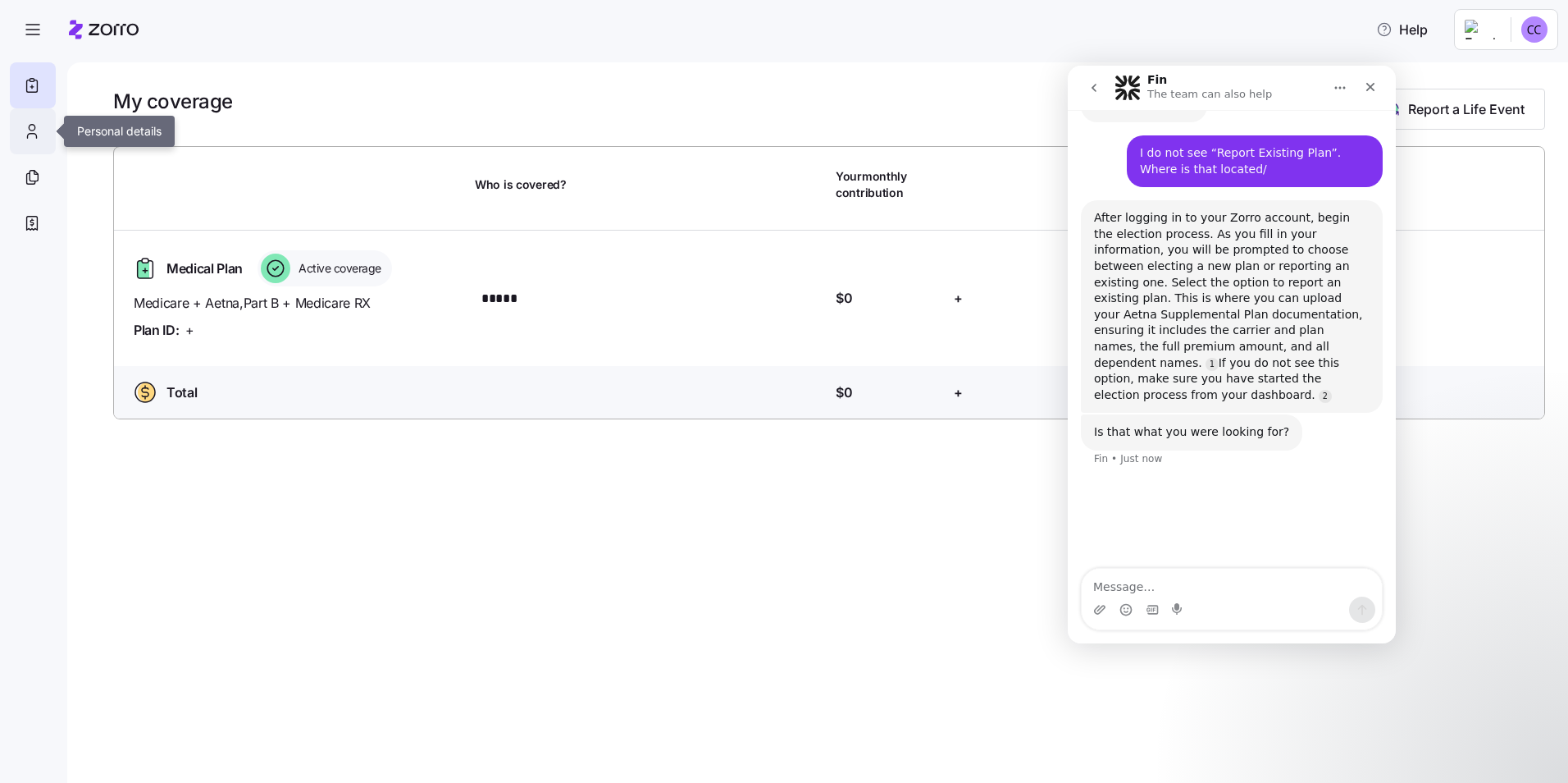
click at [39, 129] on icon at bounding box center [32, 131] width 18 height 19
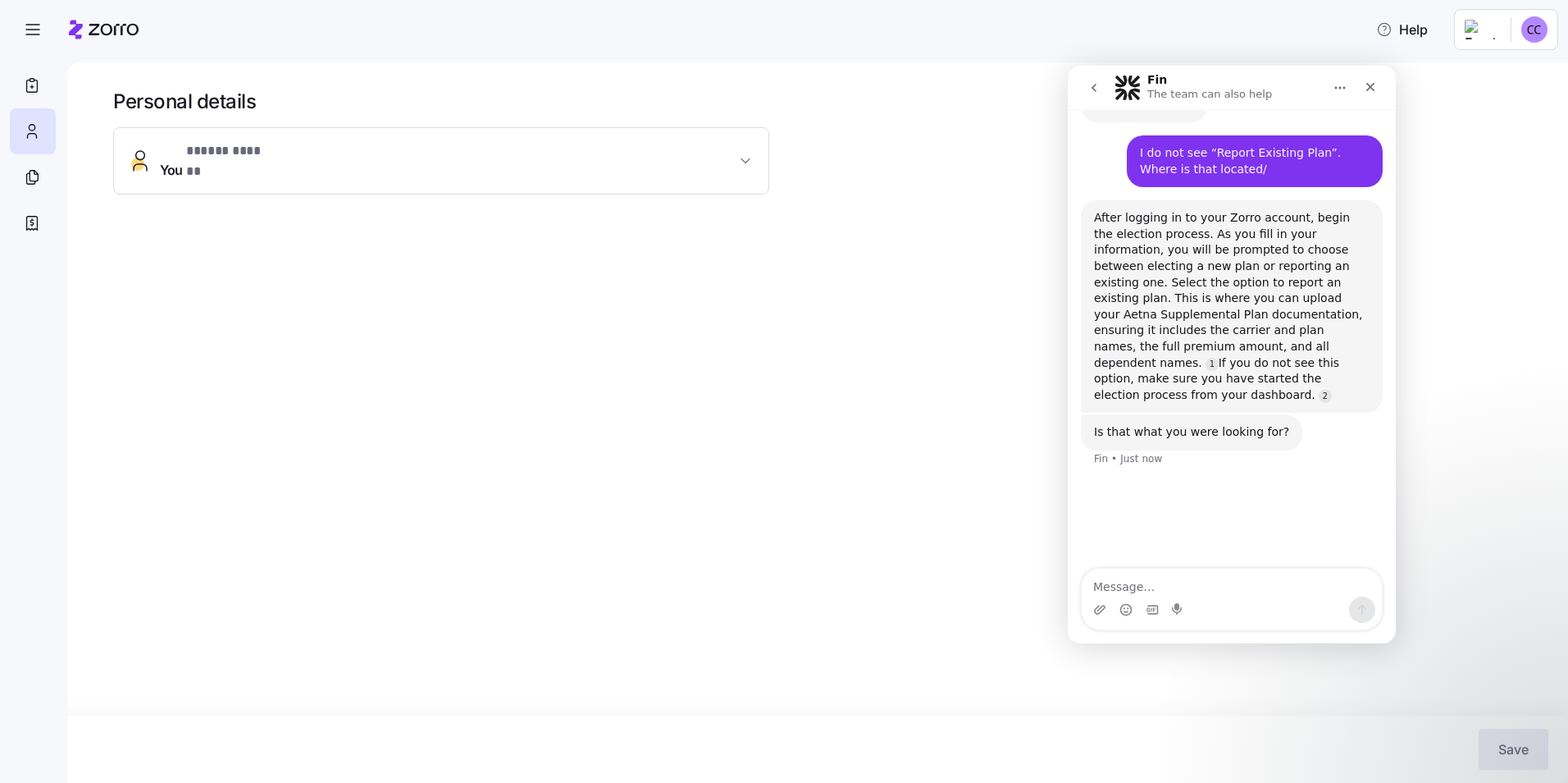
click at [174, 151] on span "You * ***** ****** *" at bounding box center [218, 160] width 117 height 40
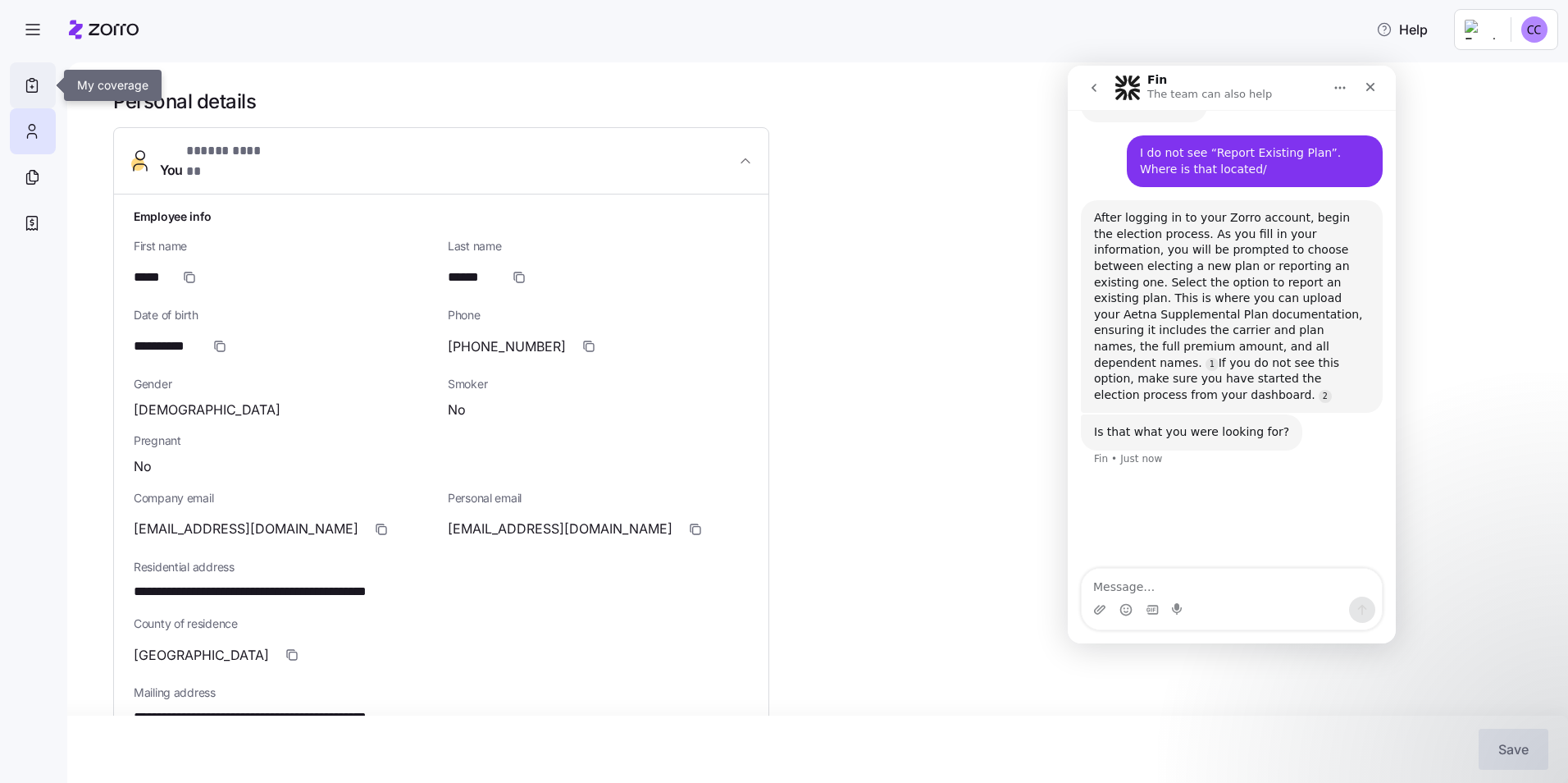
click at [35, 82] on icon at bounding box center [32, 85] width 18 height 19
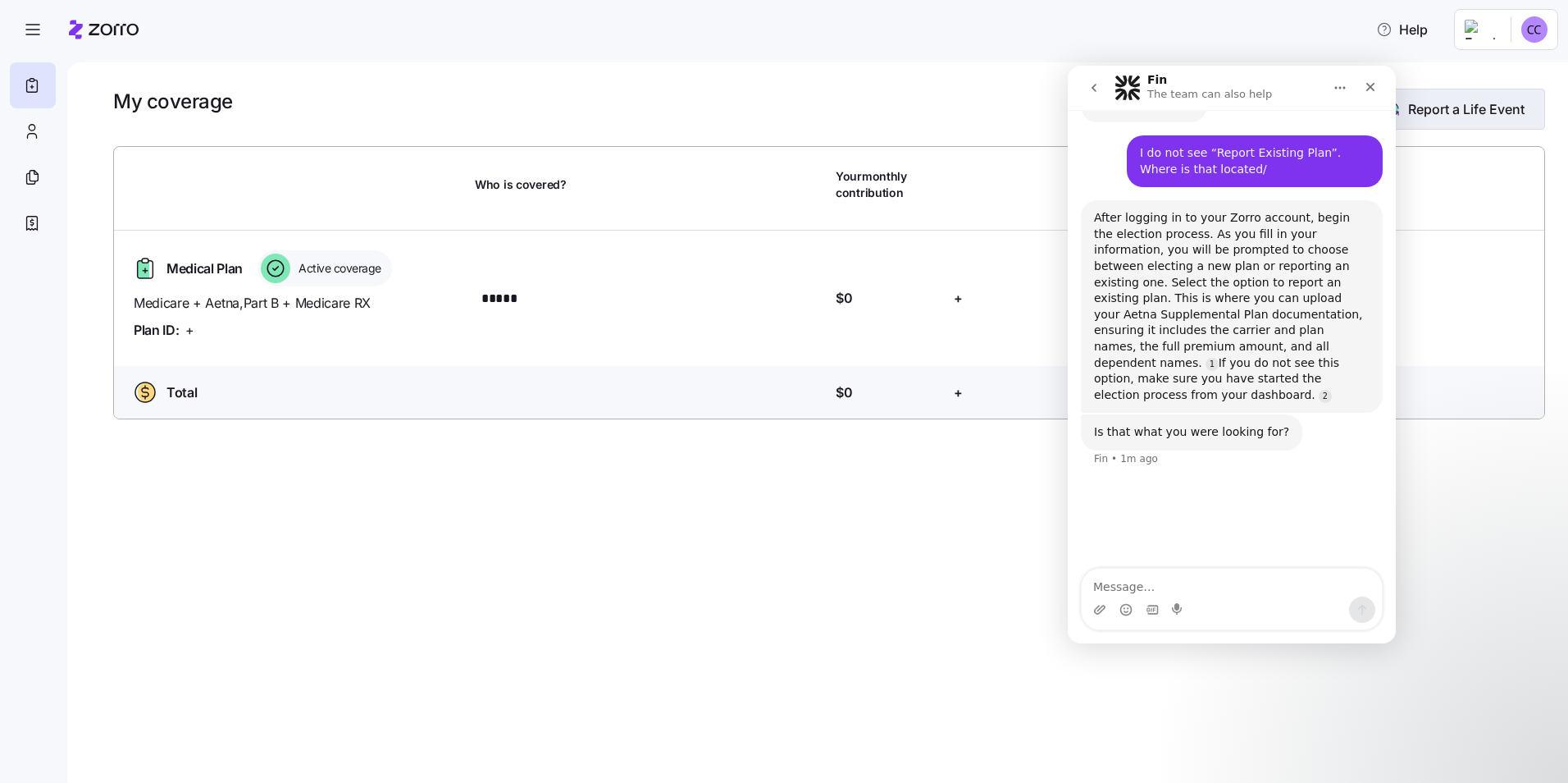
click at [1475, 107] on span "Report a Life Event" at bounding box center [1466, 109] width 117 height 19
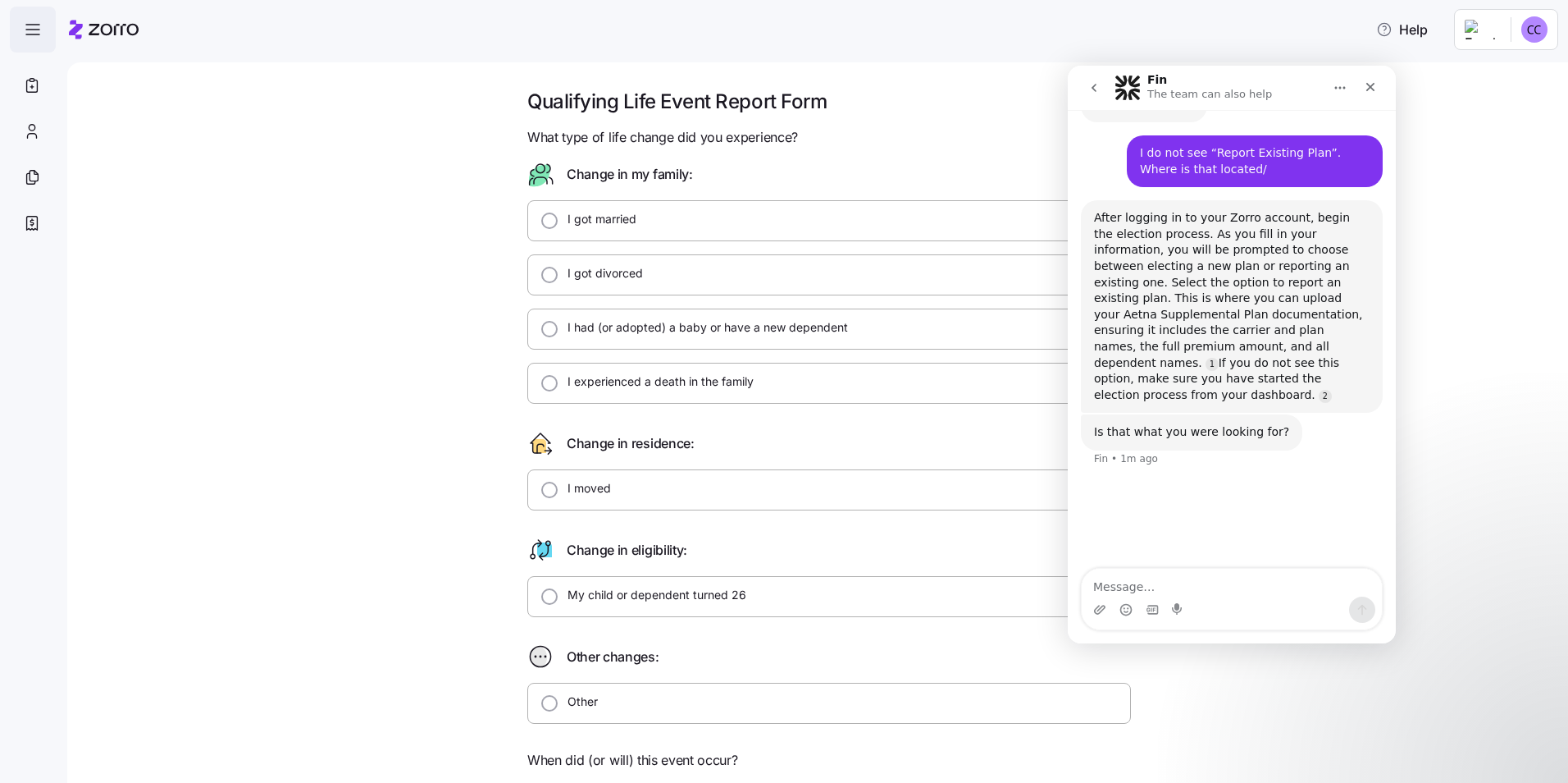
click at [30, 28] on icon "button" at bounding box center [33, 29] width 19 height 19
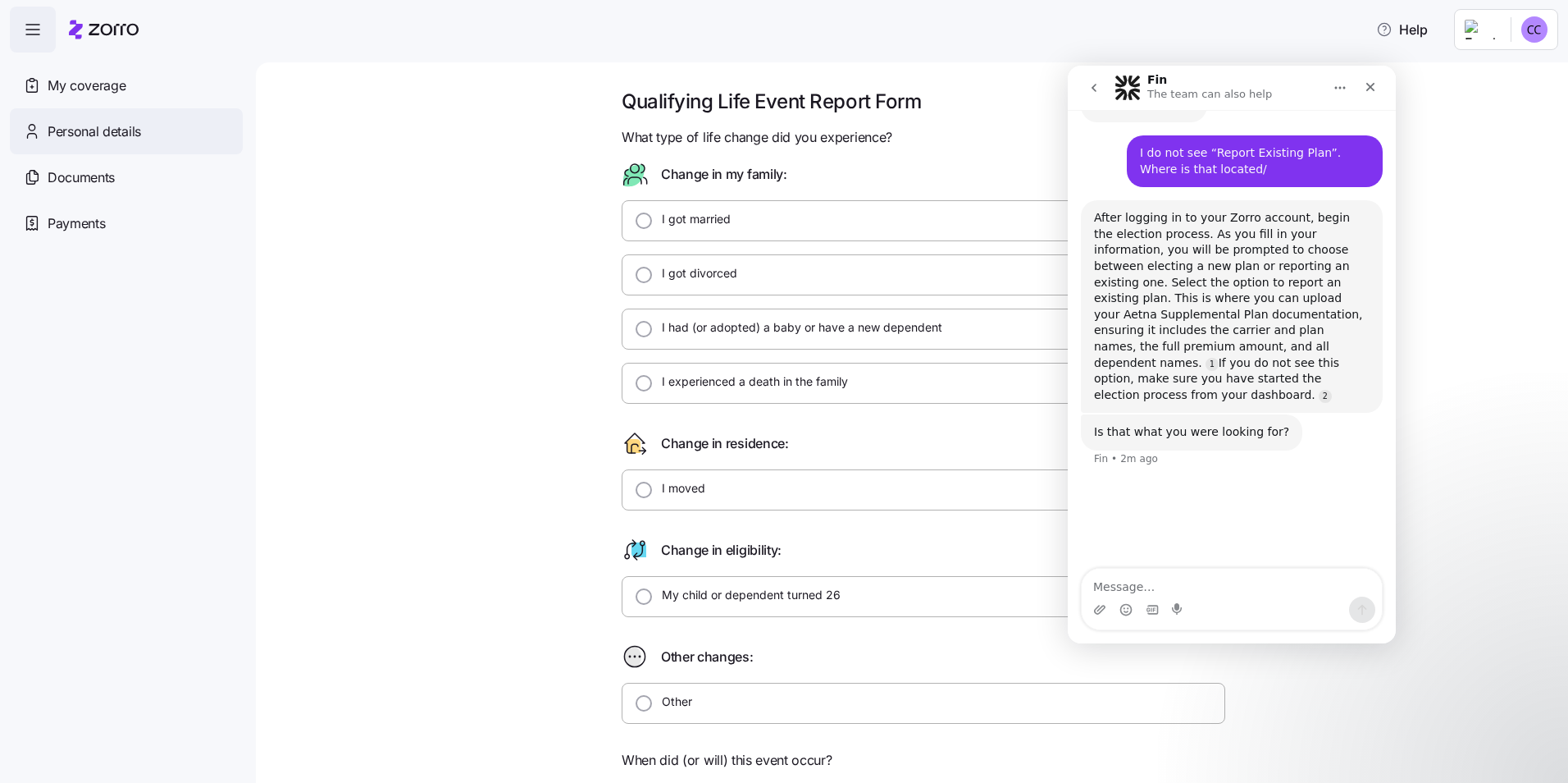
click at [94, 130] on span "Personal details" at bounding box center [93, 131] width 93 height 20
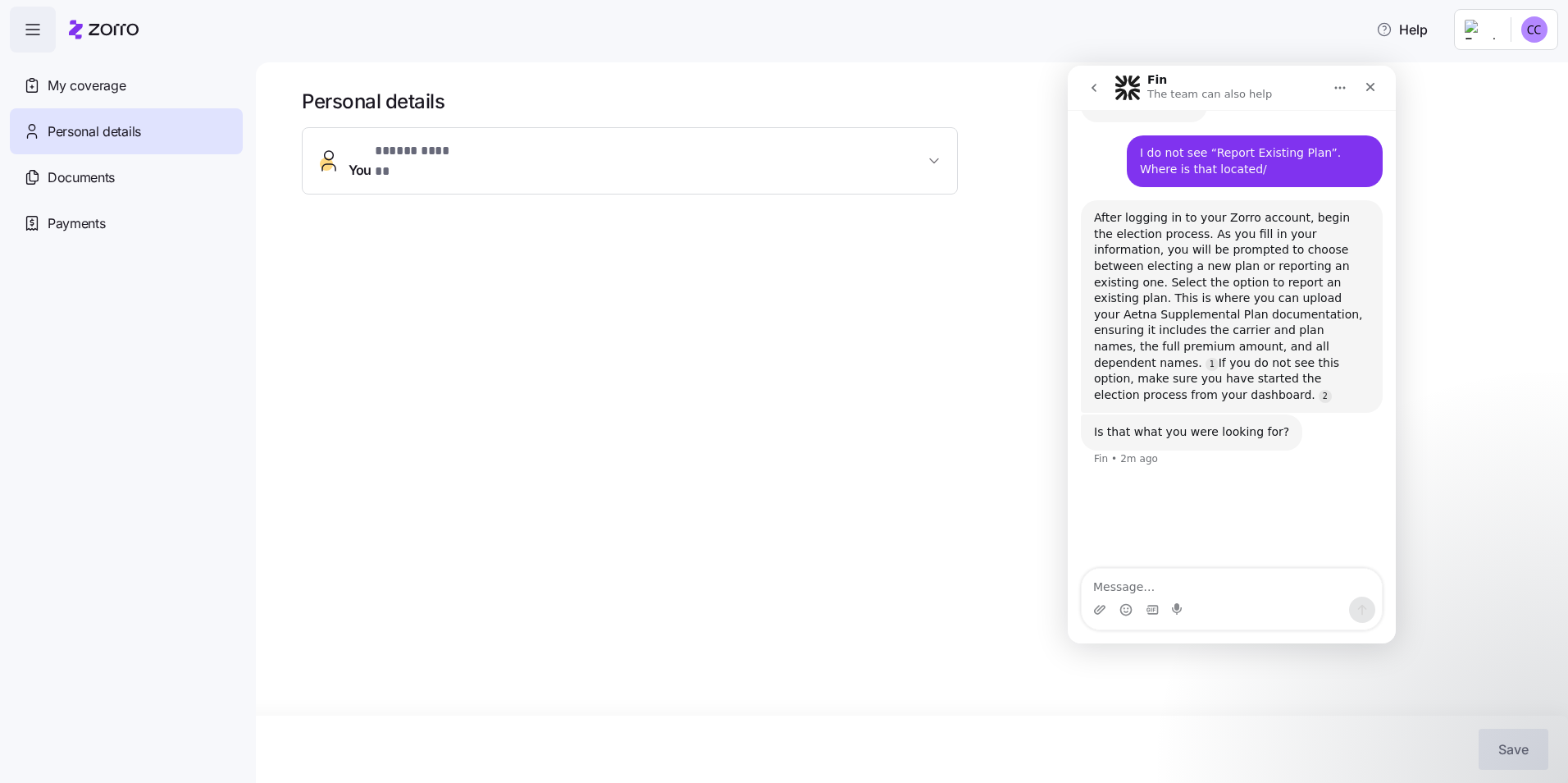
click at [371, 157] on span "You * ***** ****** *" at bounding box center [407, 160] width 117 height 40
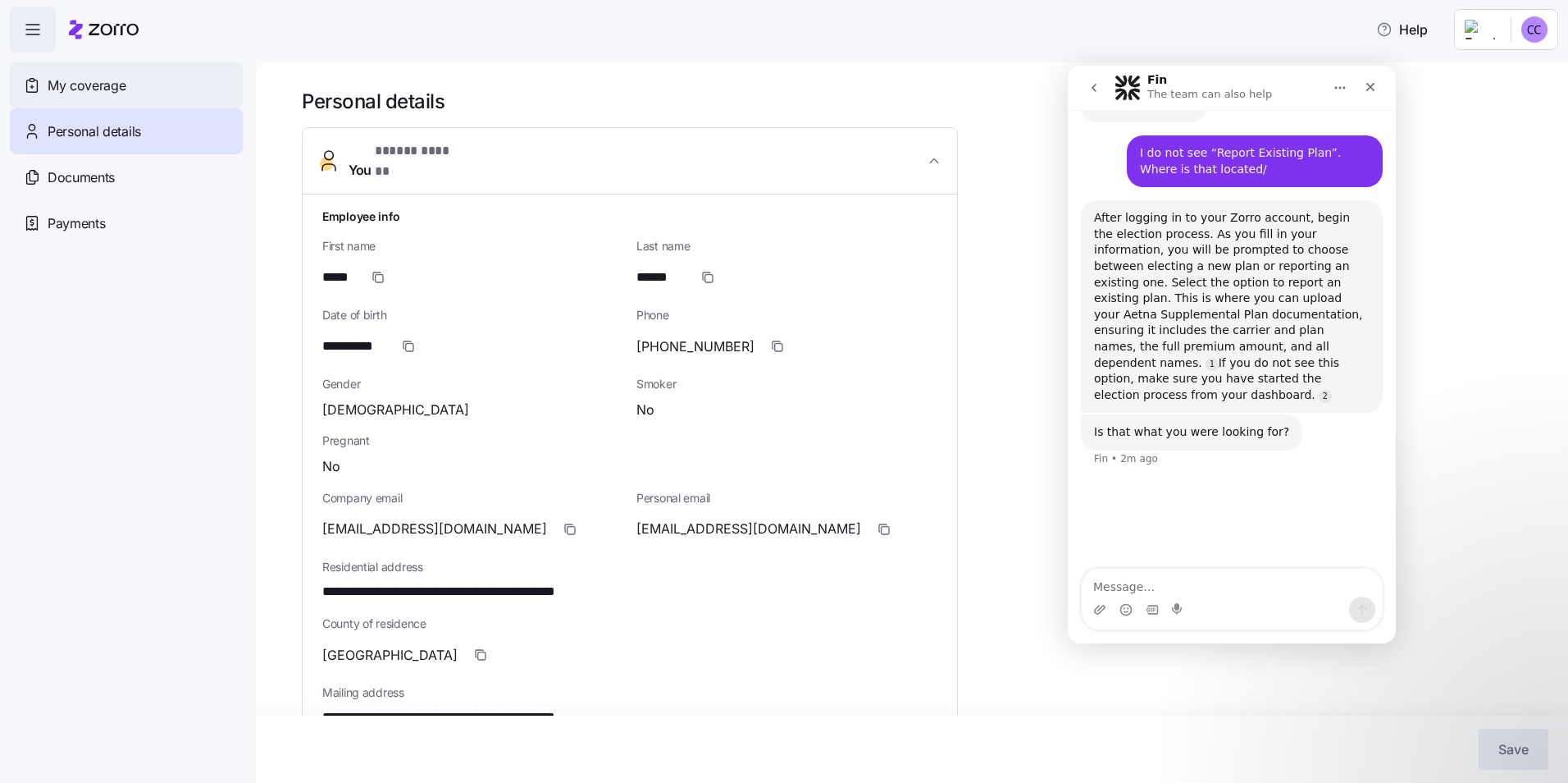
click at [79, 85] on span "My coverage" at bounding box center [86, 85] width 78 height 20
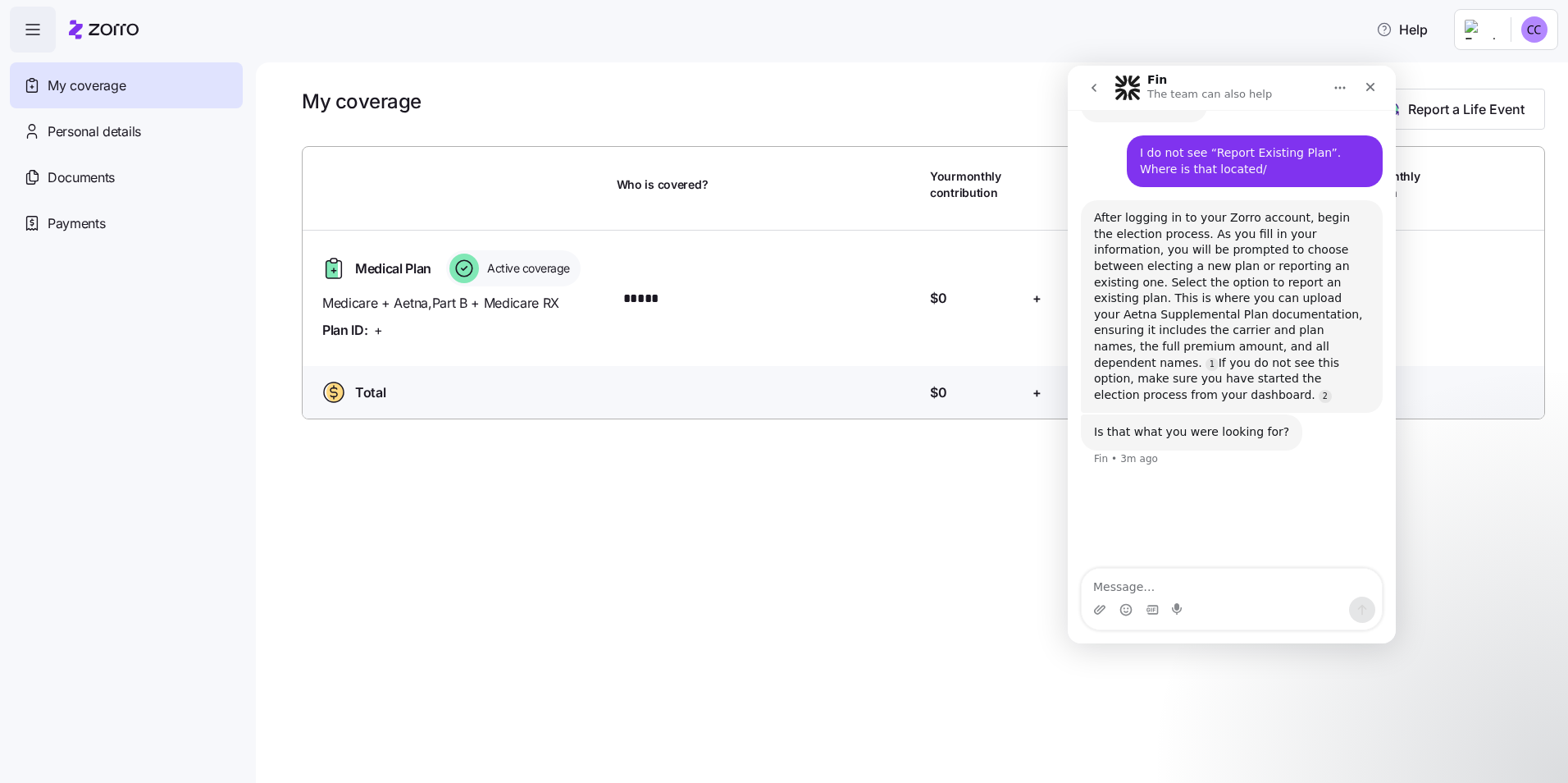
click at [1475, 476] on div "My coverage Report a Life Event Who is covered? Your monthly contribution Emplo…" at bounding box center [912, 422] width 1313 height 720
click at [1529, 22] on html "Help My coverage Personal details Documents Partners hub Payments My coverage R…" at bounding box center [784, 387] width 1568 height 773
click at [1512, 75] on div "My settings" at bounding box center [1502, 73] width 86 height 18
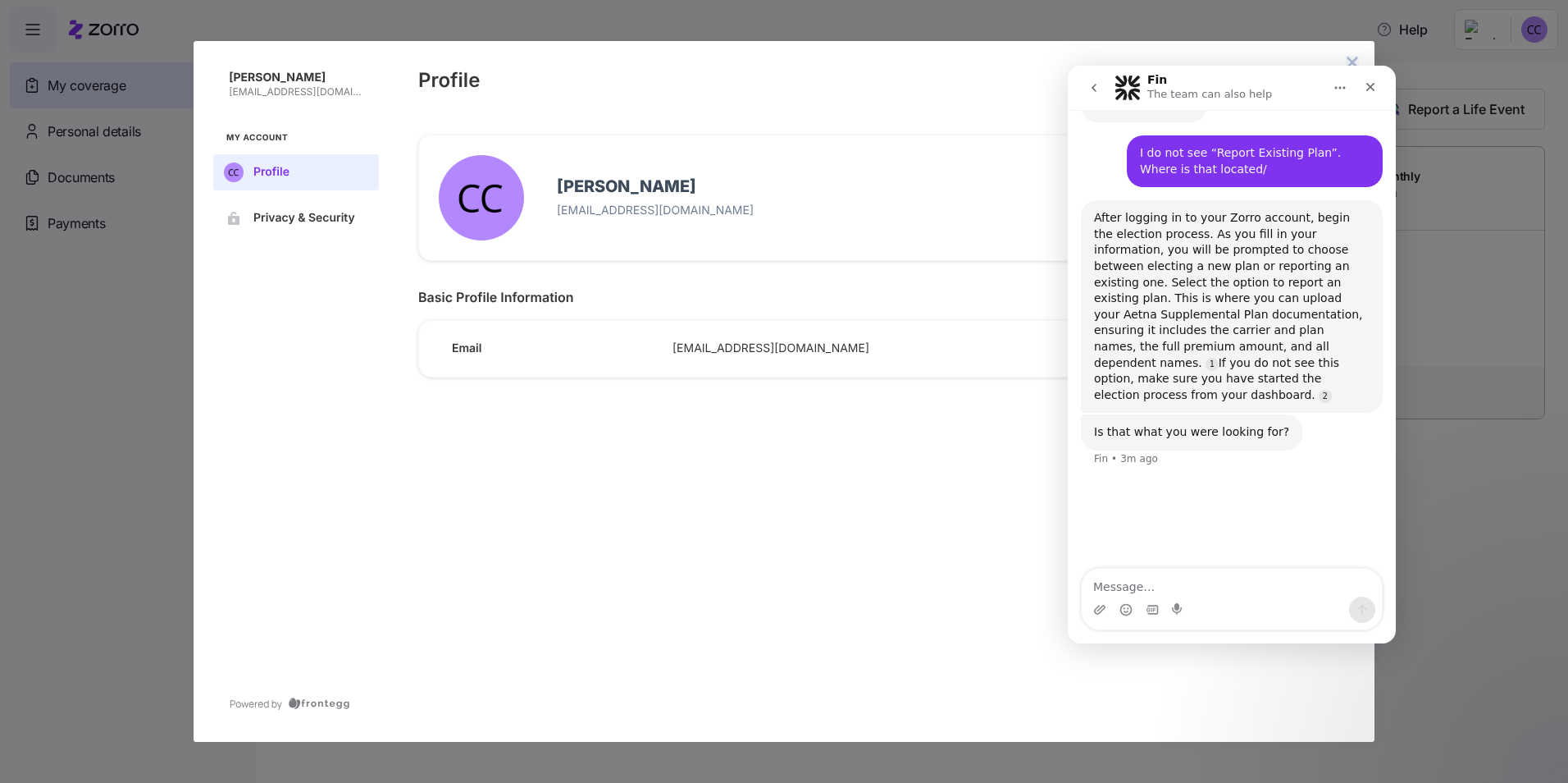
click at [1349, 58] on icon "close admin-box" at bounding box center [1352, 62] width 11 height 11
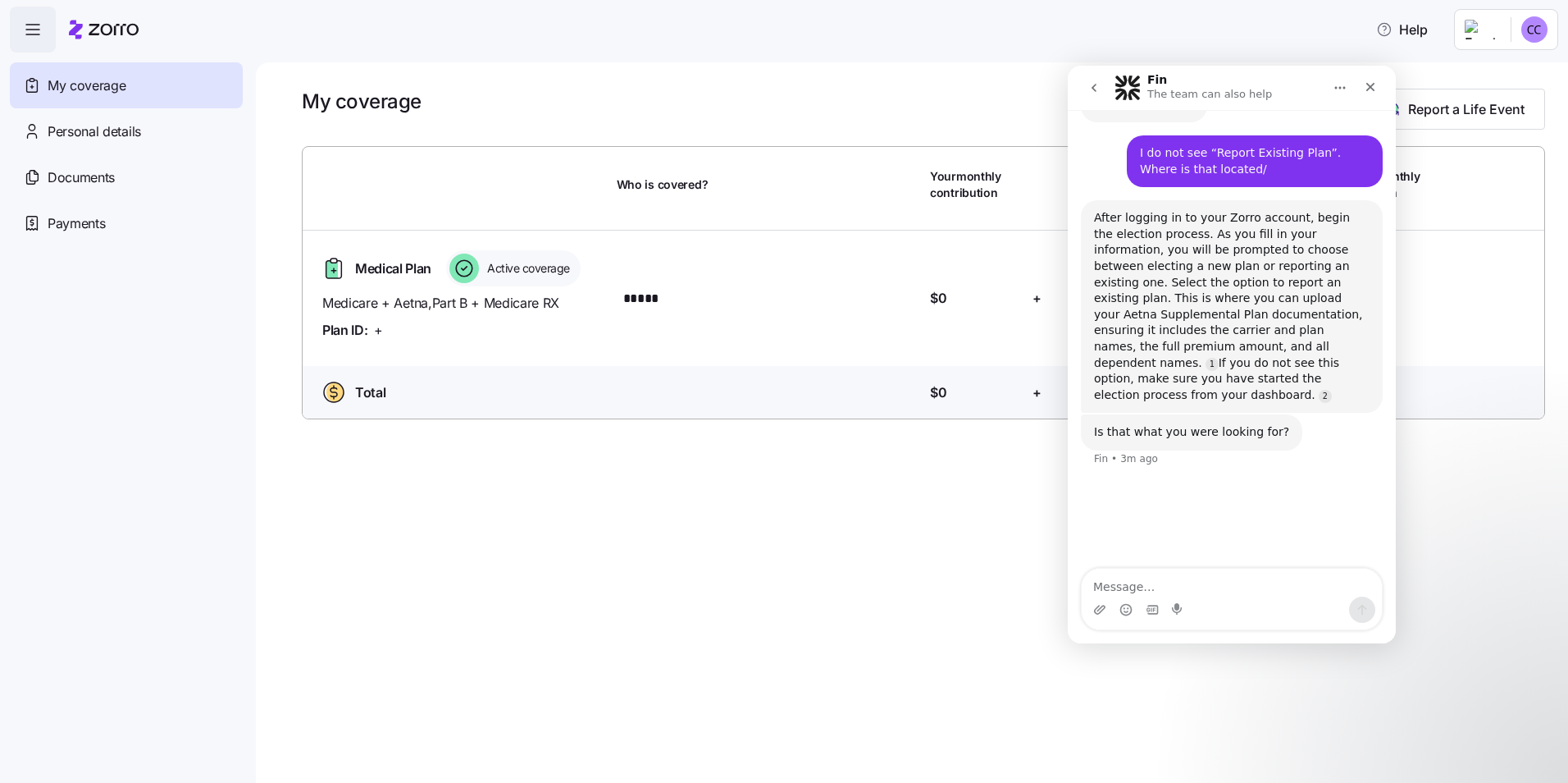
click at [491, 50] on div "Help" at bounding box center [784, 30] width 1549 height 46
click at [36, 26] on icon "button" at bounding box center [33, 29] width 19 height 19
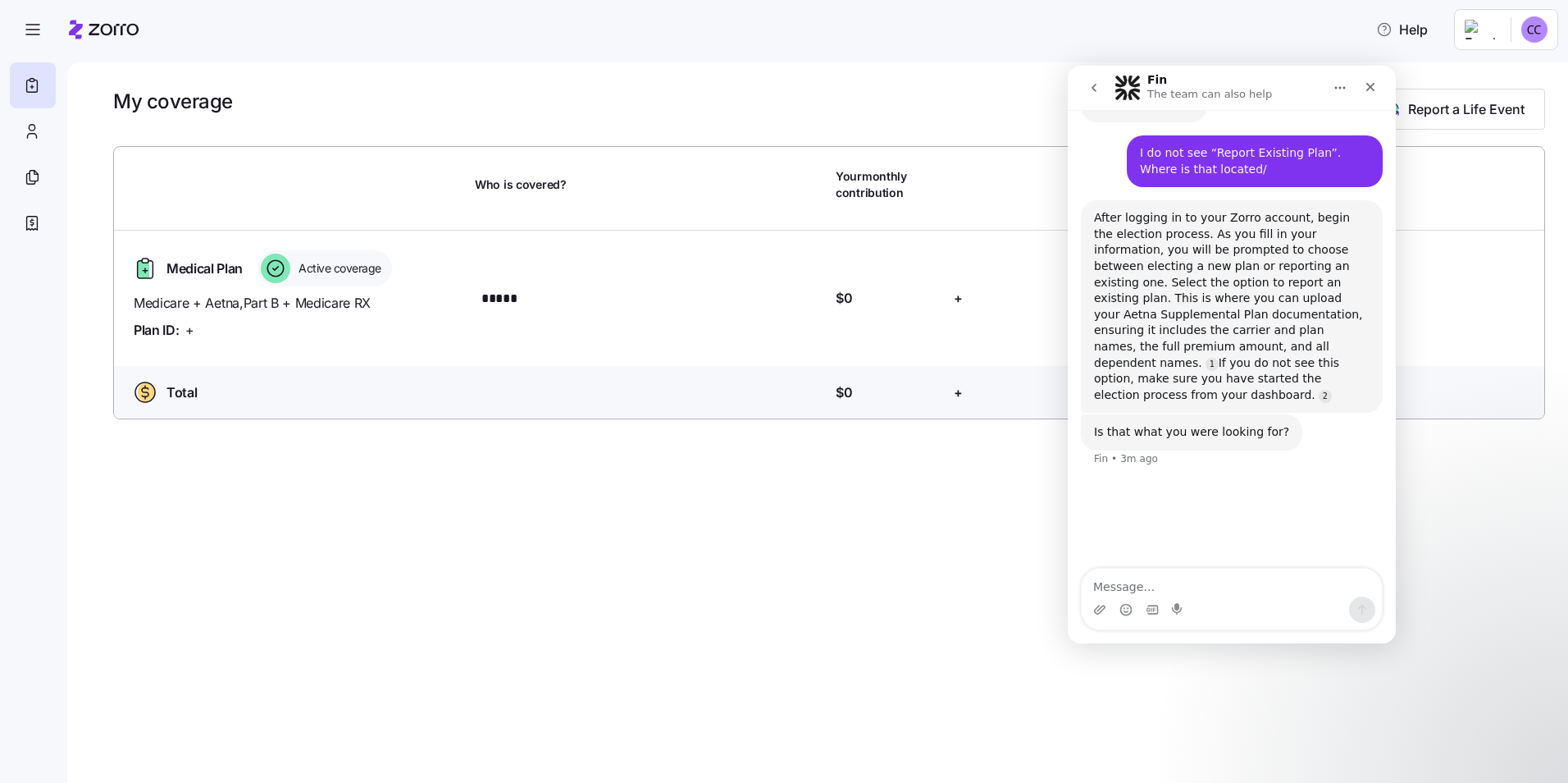
click at [106, 29] on icon at bounding box center [103, 29] width 69 height 19
drag, startPoint x: 1367, startPoint y: 89, endPoint x: 2439, endPoint y: 154, distance: 1074.0
click at [1367, 89] on icon "Close" at bounding box center [1370, 87] width 13 height 14
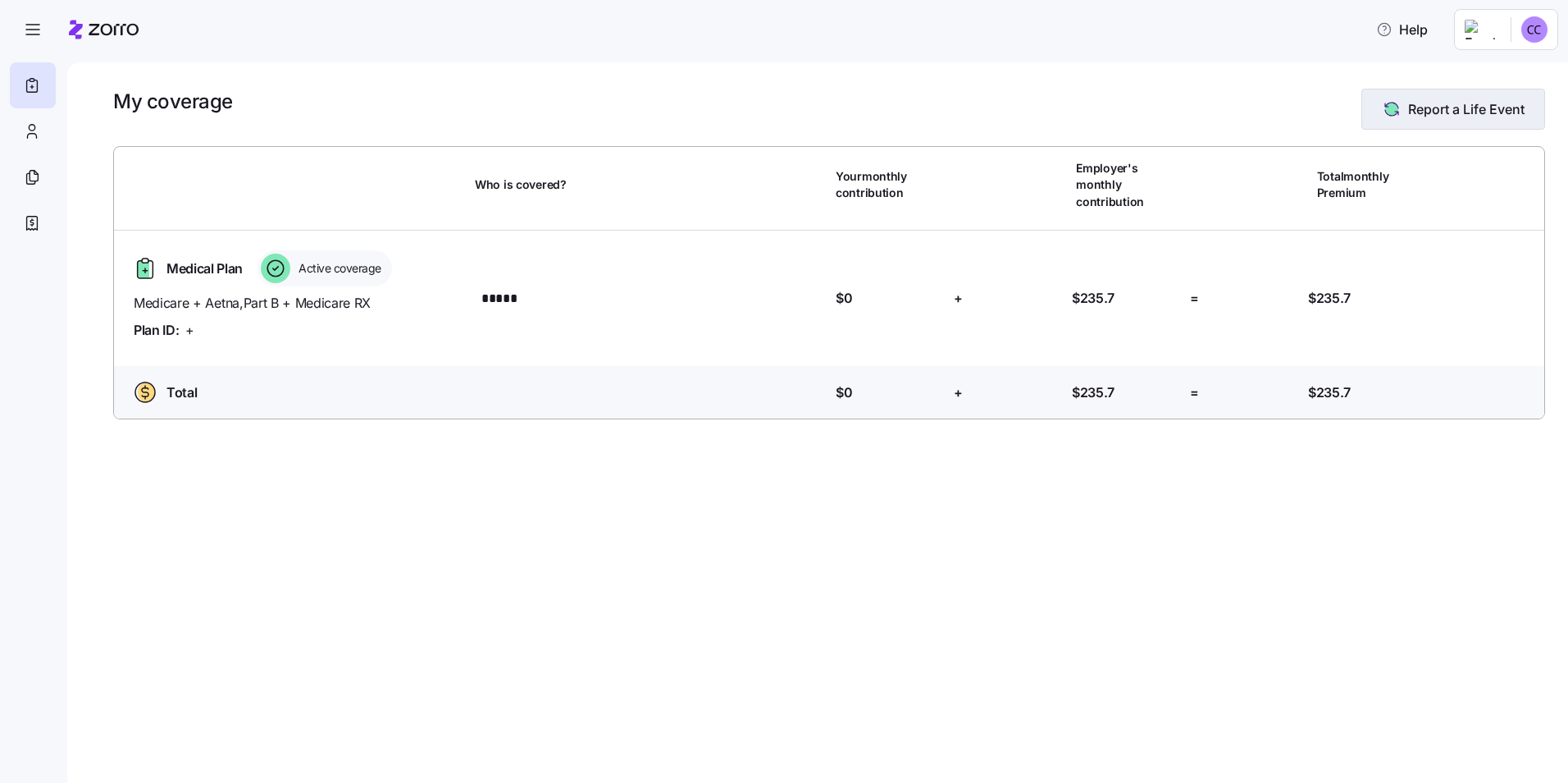
click at [1433, 109] on span "Report a Life Event" at bounding box center [1466, 109] width 117 height 19
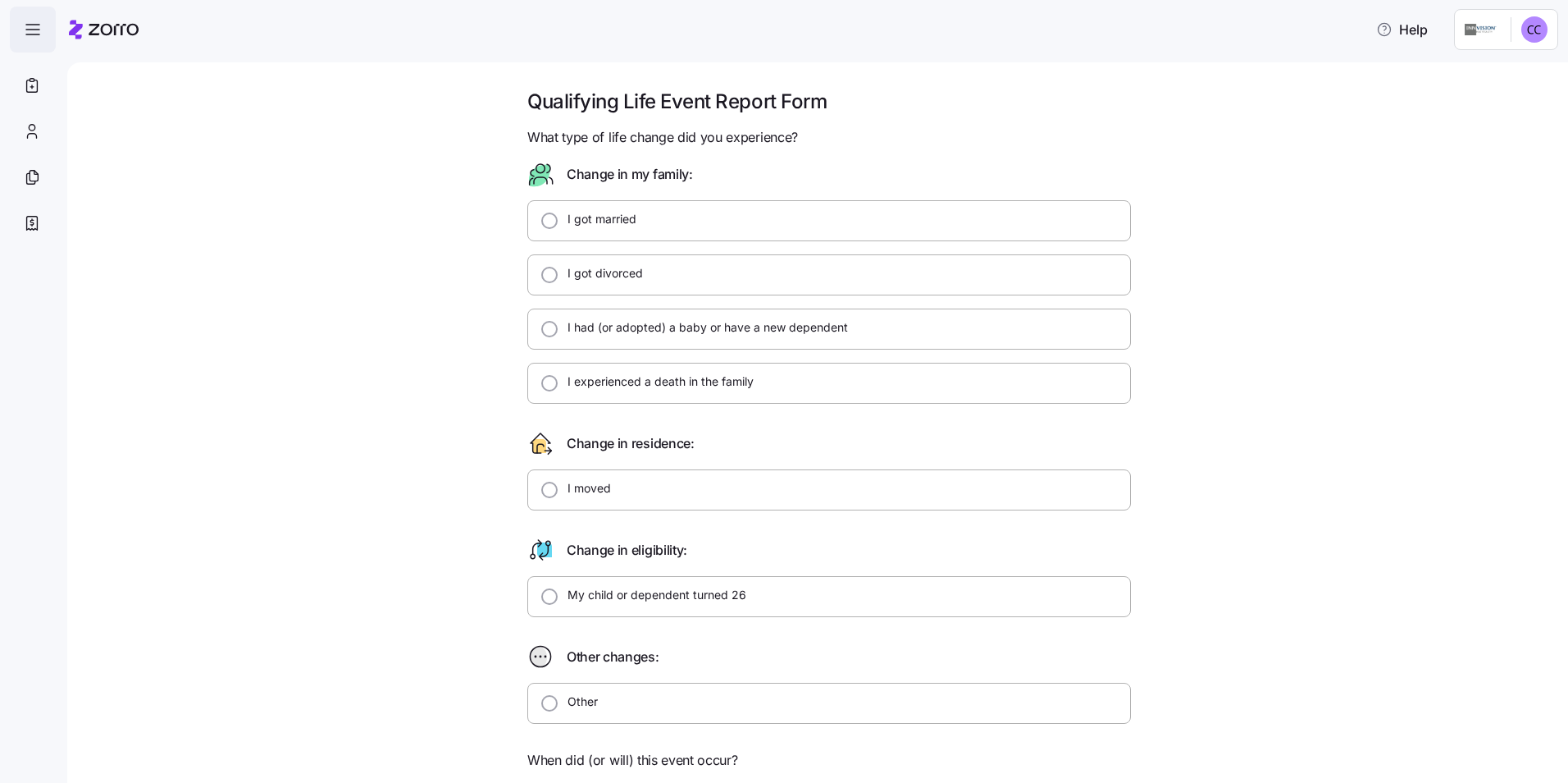
click at [37, 29] on icon "button" at bounding box center [33, 29] width 19 height 19
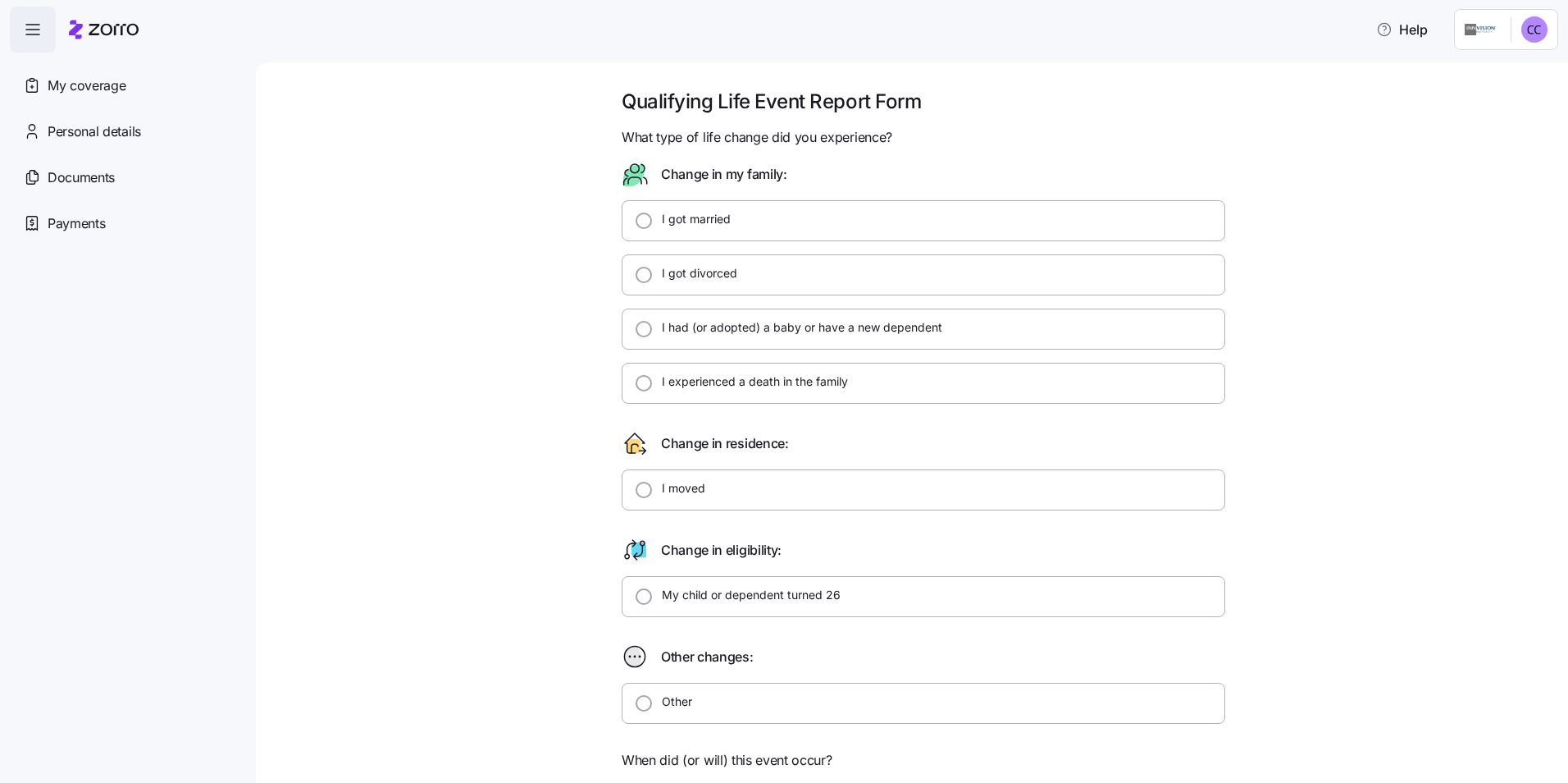
click at [30, 30] on icon "button" at bounding box center [33, 29] width 19 height 19
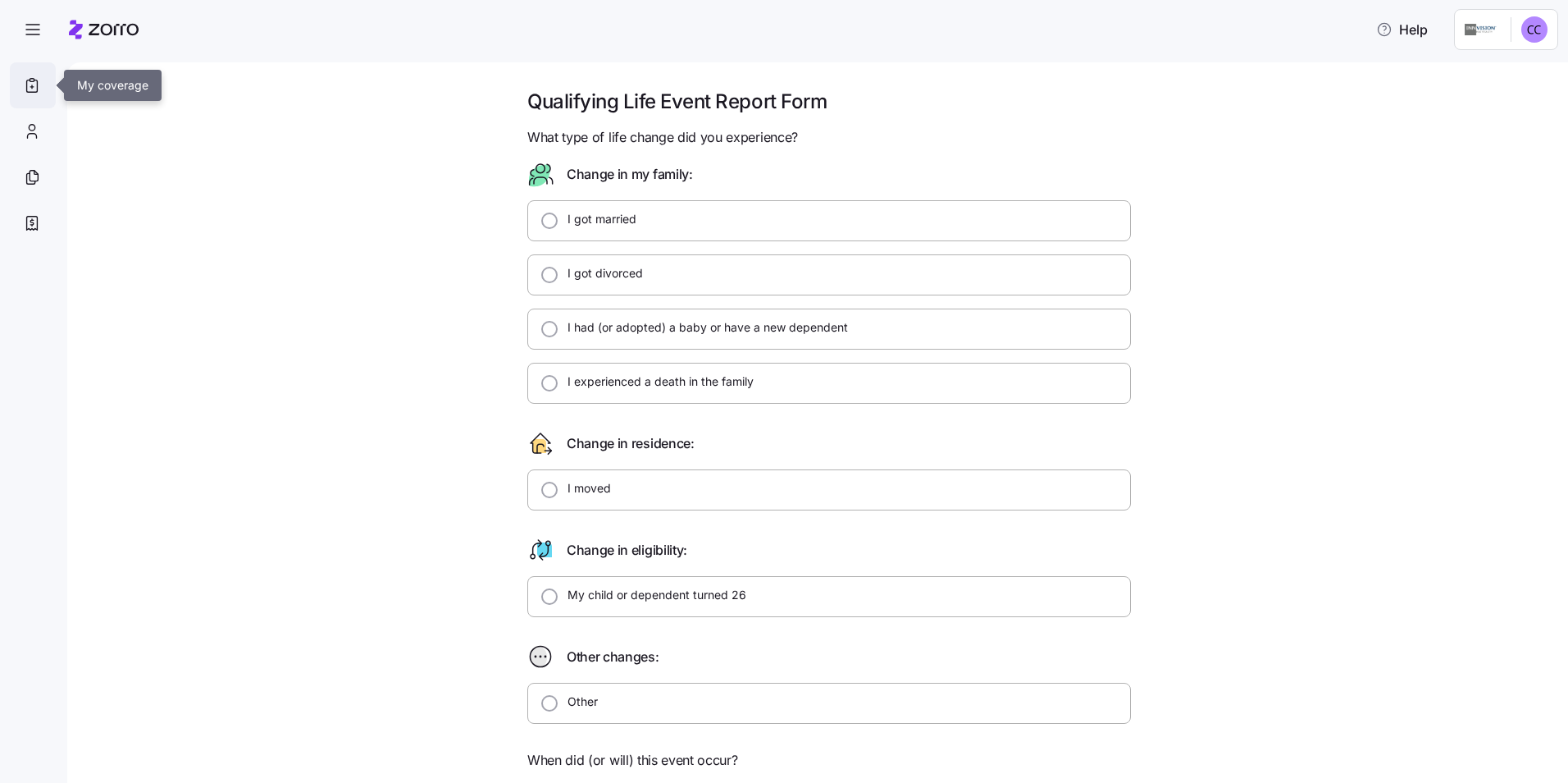
click at [30, 80] on icon at bounding box center [32, 85] width 18 height 19
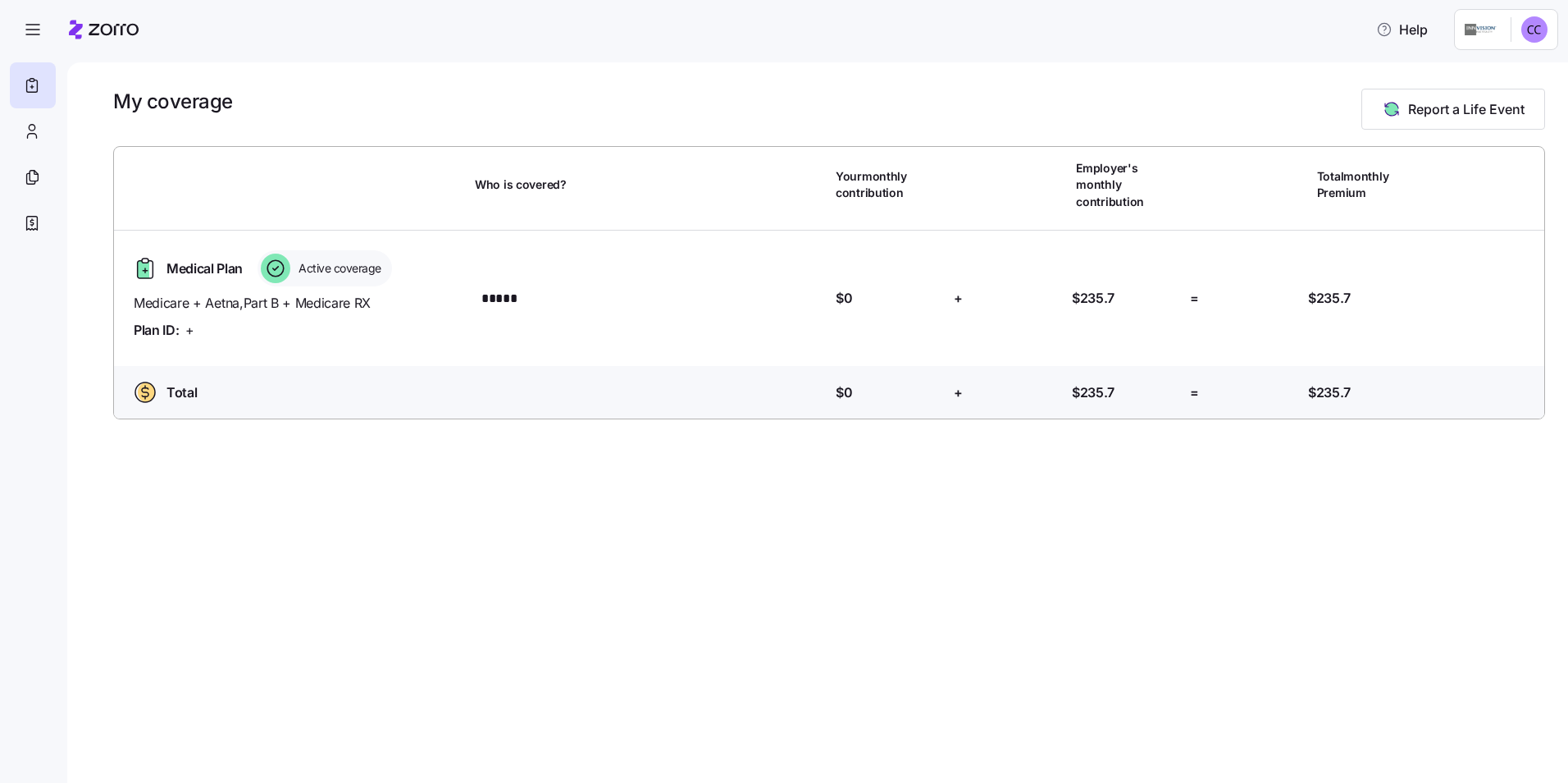
click at [93, 26] on icon at bounding box center [103, 29] width 69 height 19
click at [378, 76] on div "My coverage Report a Life Event Who is covered? Your monthly contribution Emplo…" at bounding box center [817, 422] width 1501 height 720
click at [1452, 27] on div "Help" at bounding box center [784, 30] width 1549 height 46
click at [1417, 30] on span "Help" at bounding box center [1402, 29] width 52 height 19
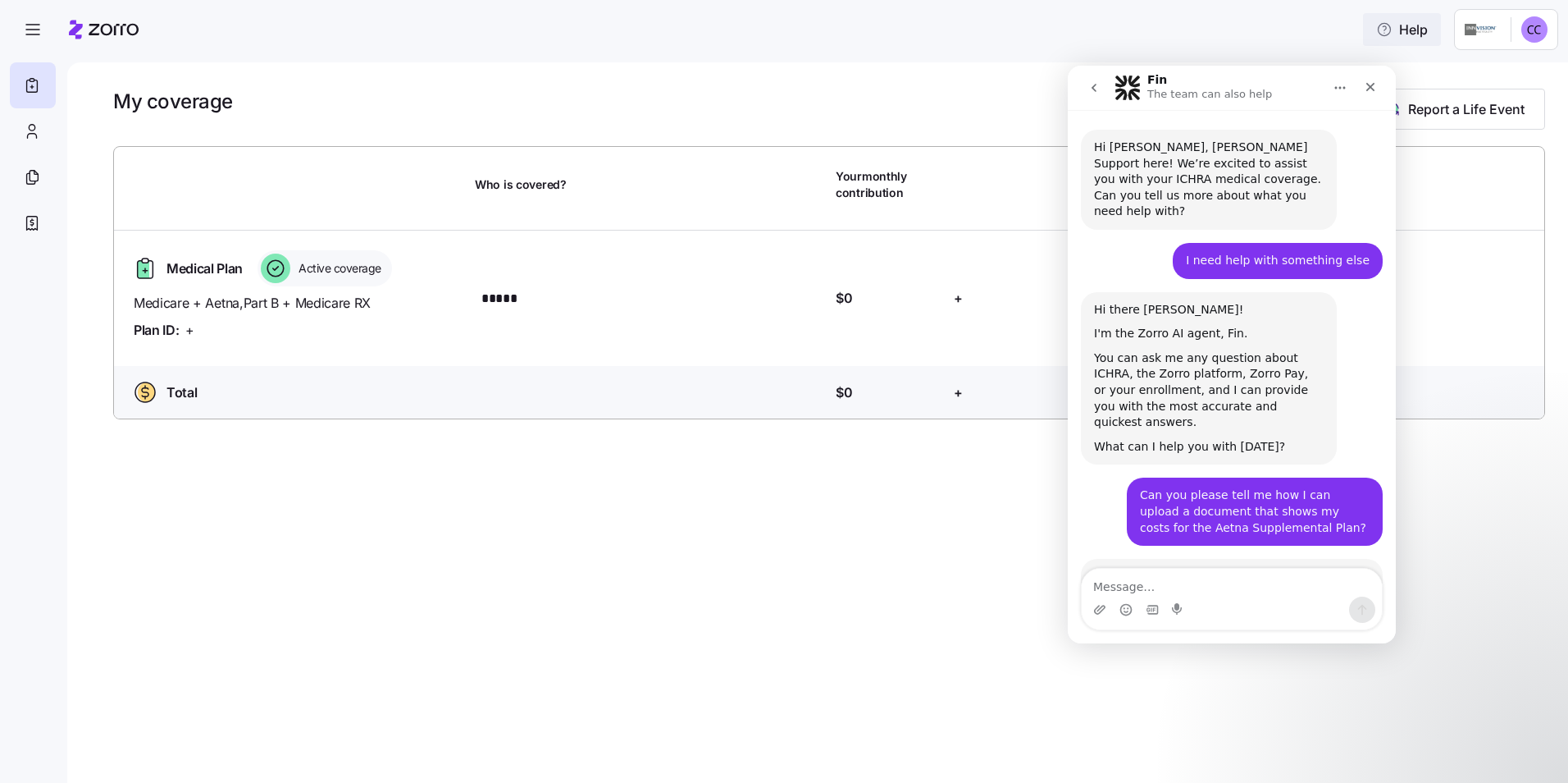
scroll to position [506, 0]
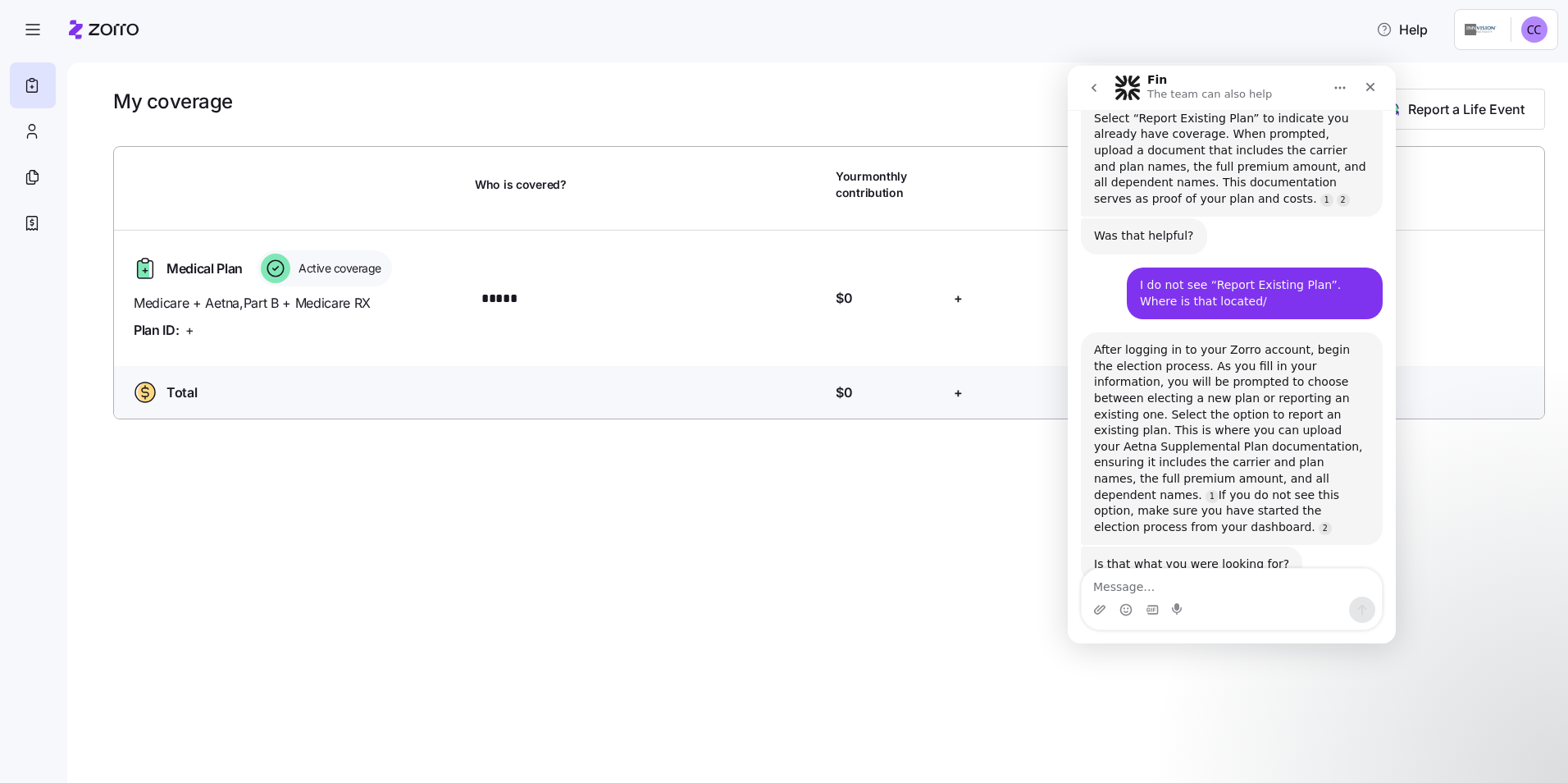
click at [1097, 580] on textarea "Message…" at bounding box center [1231, 582] width 300 height 28
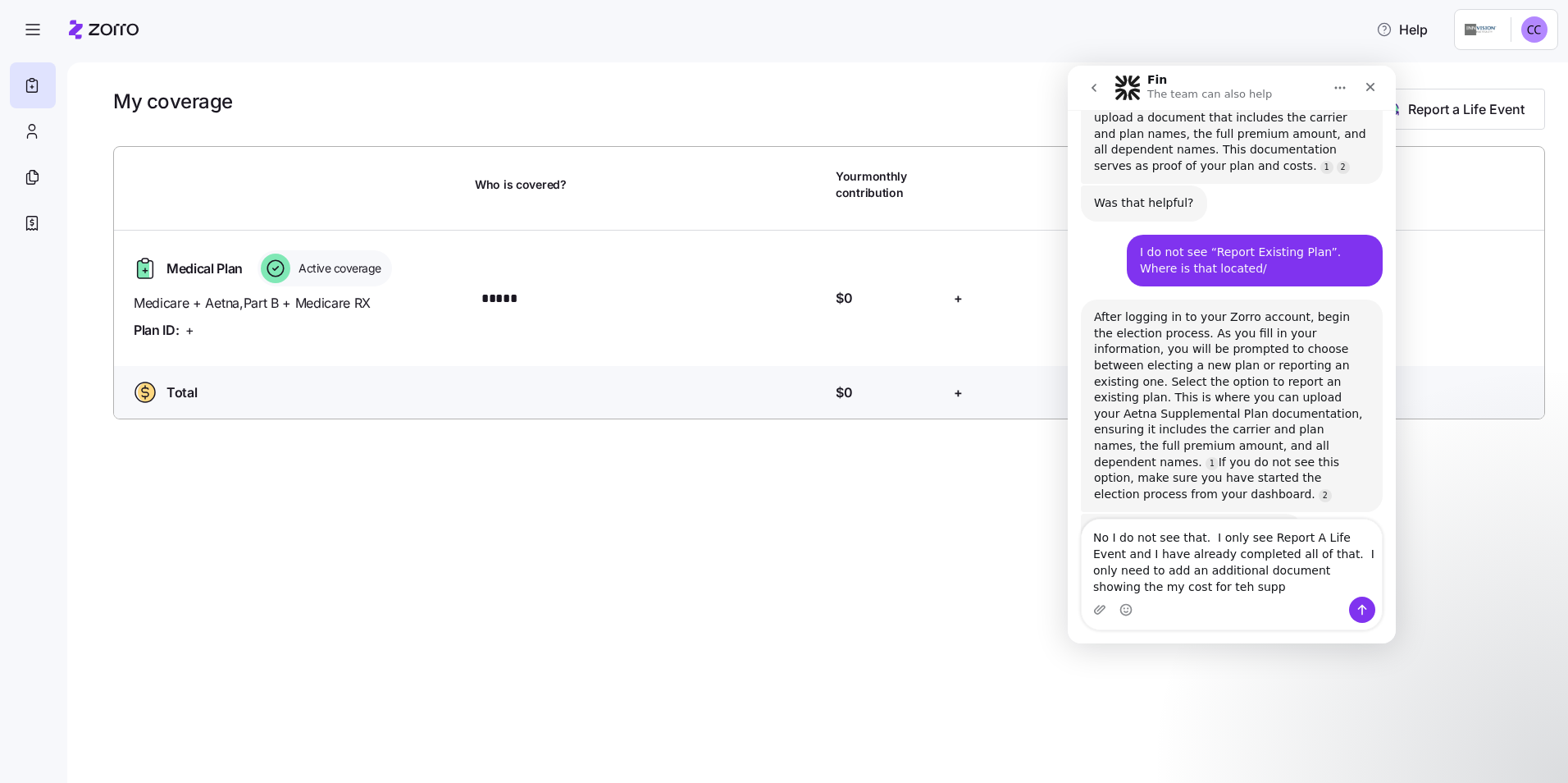
scroll to position [555, 0]
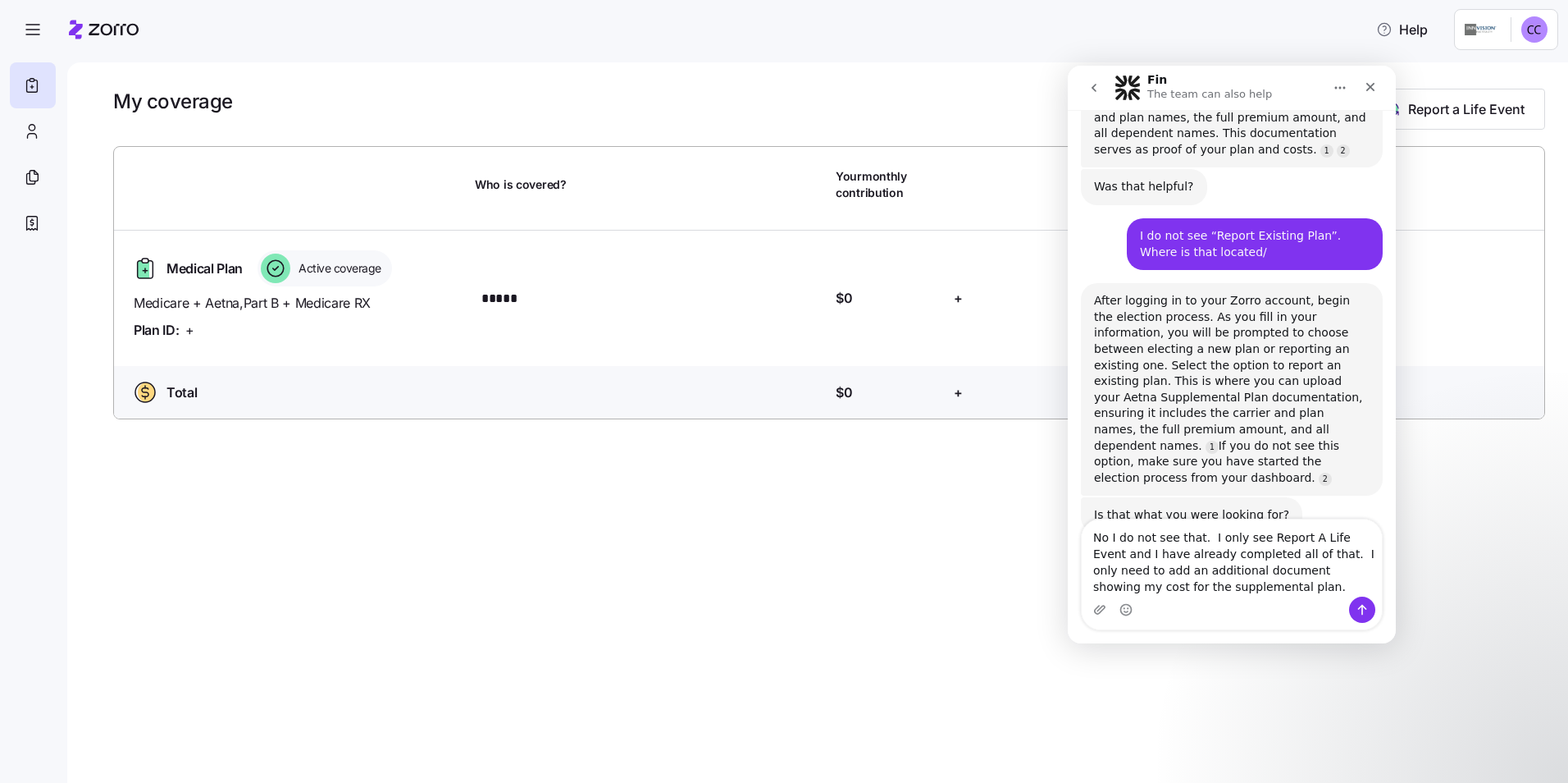
type textarea "No I do not see that. I only see Report A Life Event and I have already complet…"
click at [1360, 609] on icon "Send a message…" at bounding box center [1363, 609] width 13 height 14
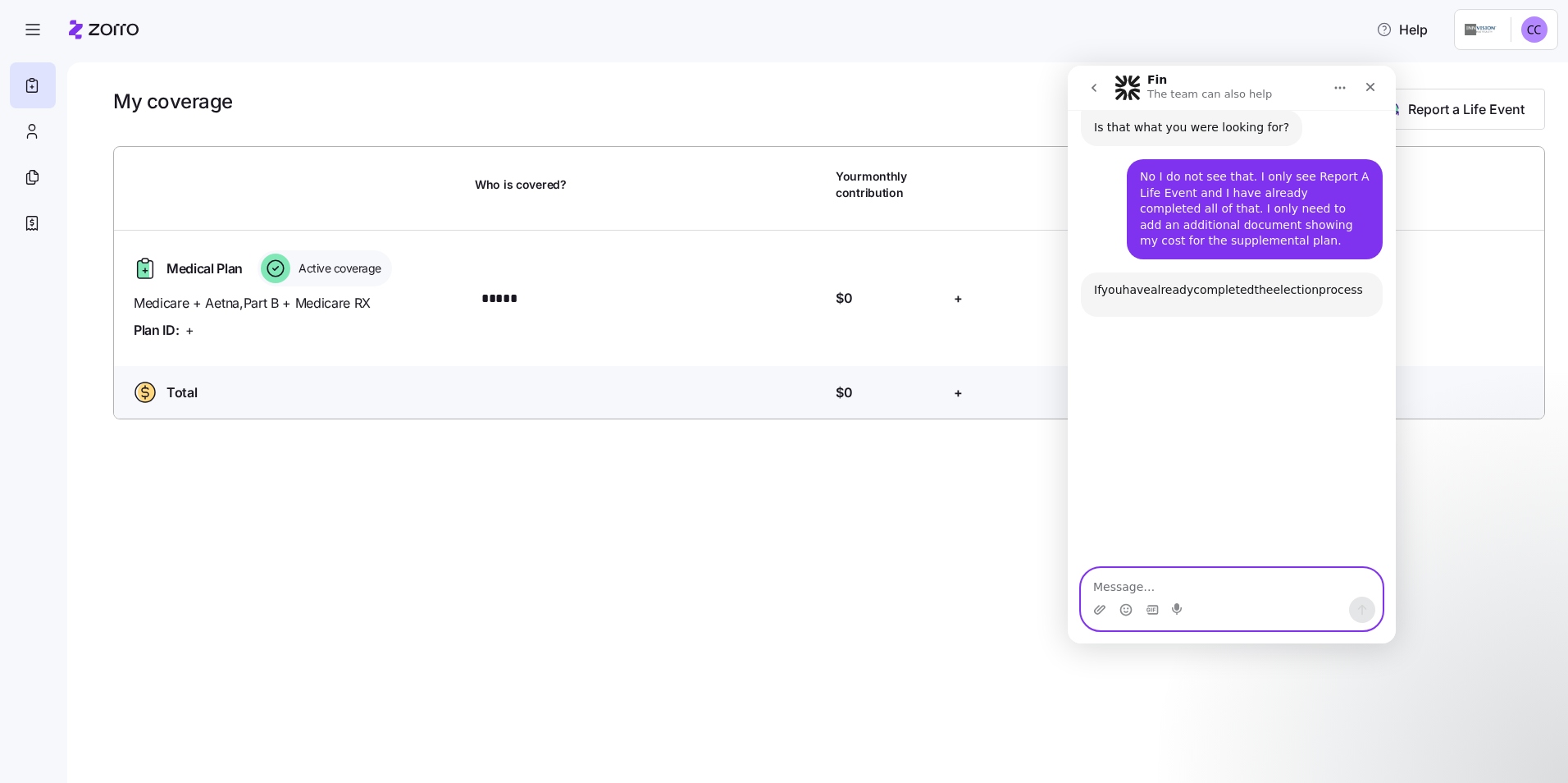
scroll to position [948, 0]
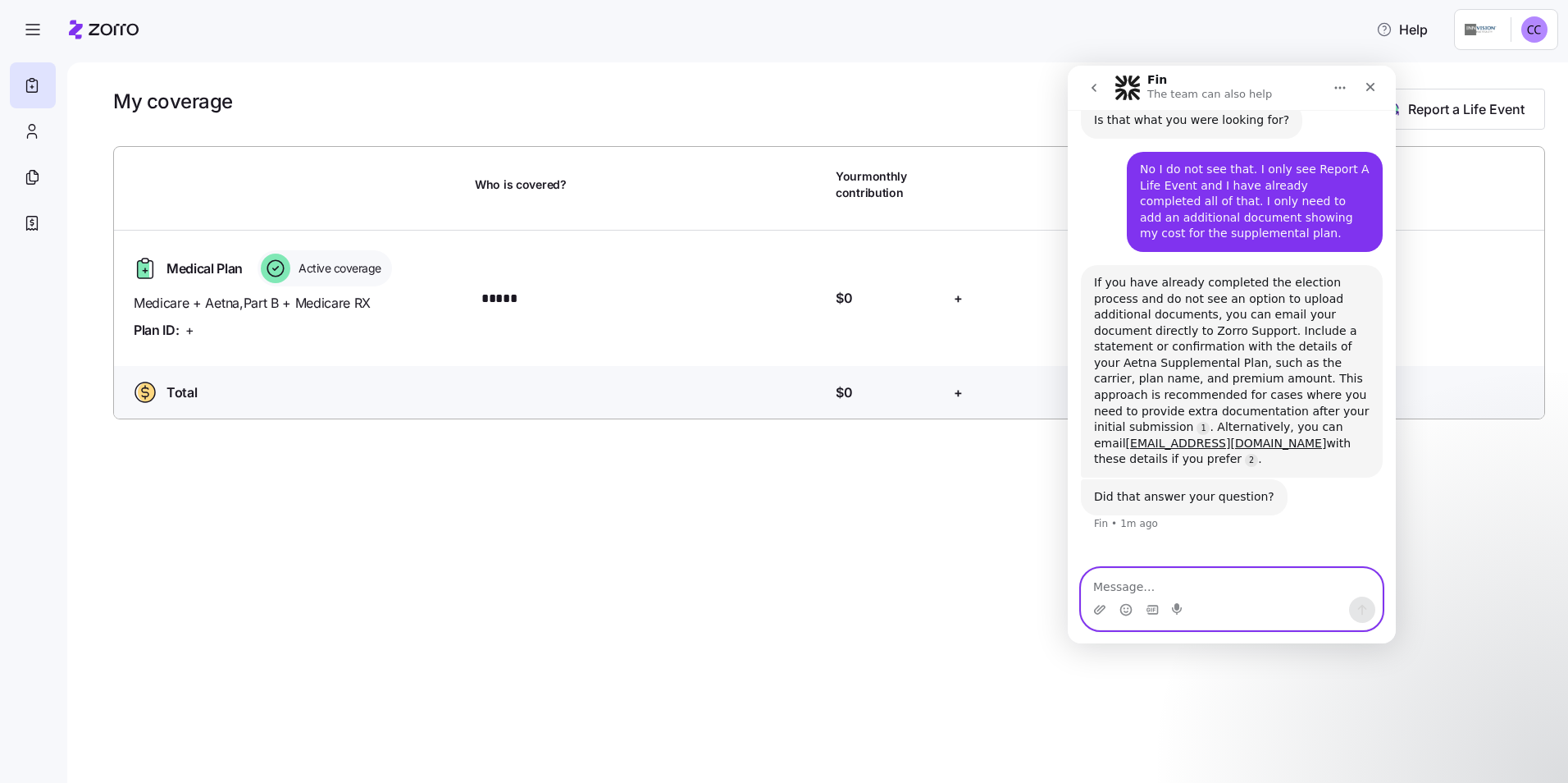
click at [1109, 580] on textarea "Message…" at bounding box center [1231, 582] width 300 height 28
type textarea "What is the email for Zorro Support?"
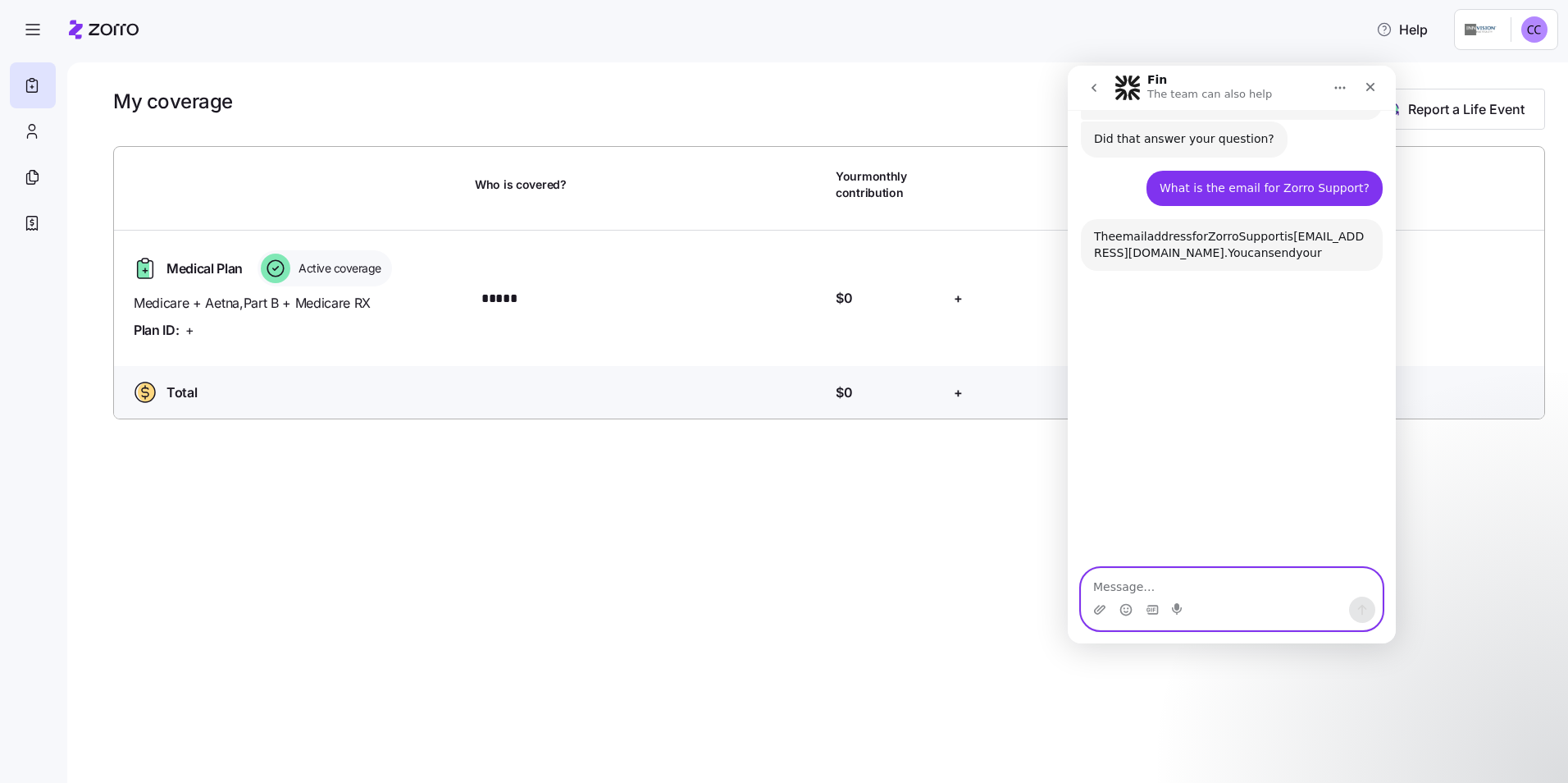
scroll to position [1308, 0]
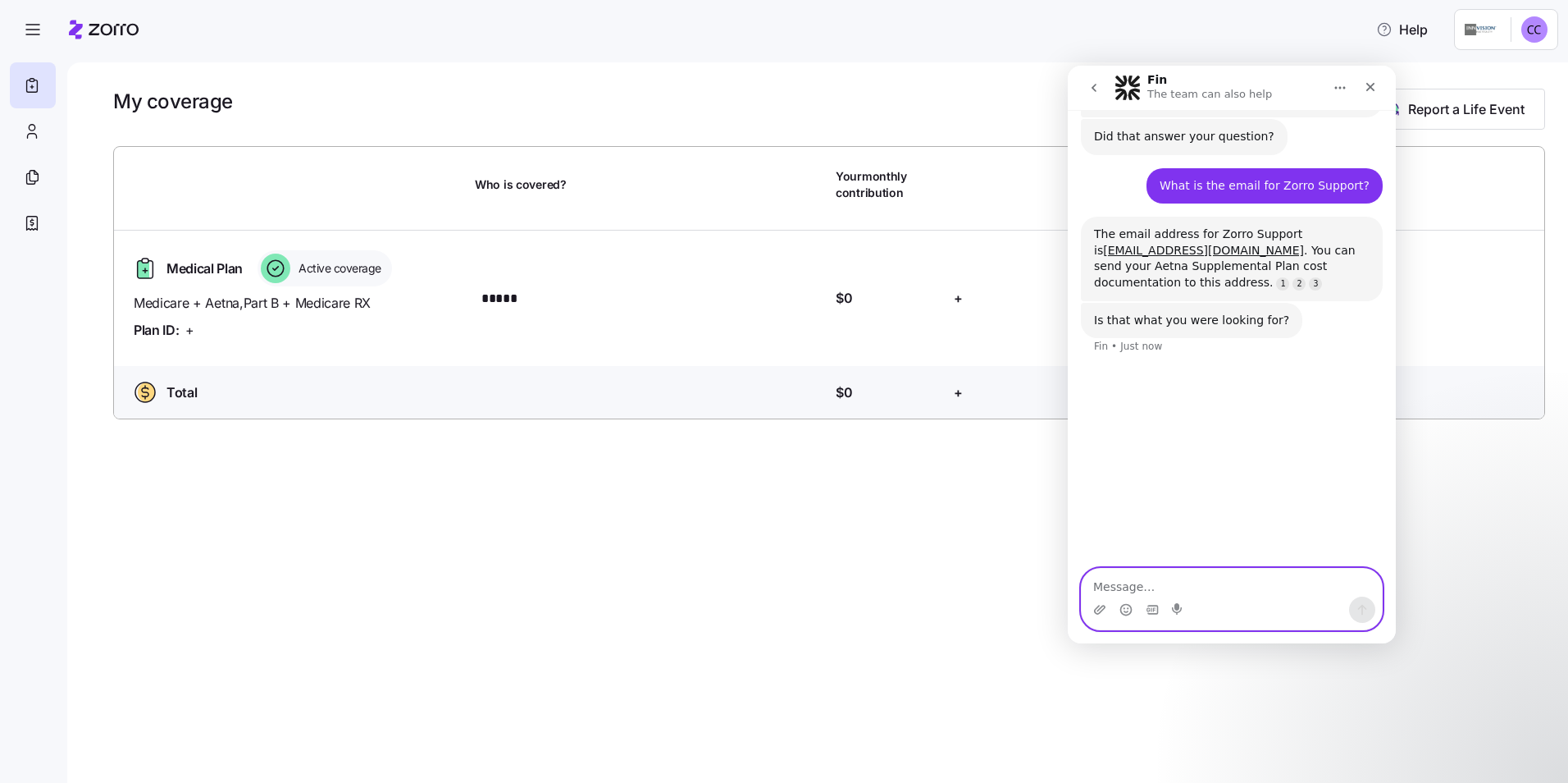
click at [1098, 580] on textarea "Message…" at bounding box center [1231, 582] width 300 height 28
type textarea "Thank you"
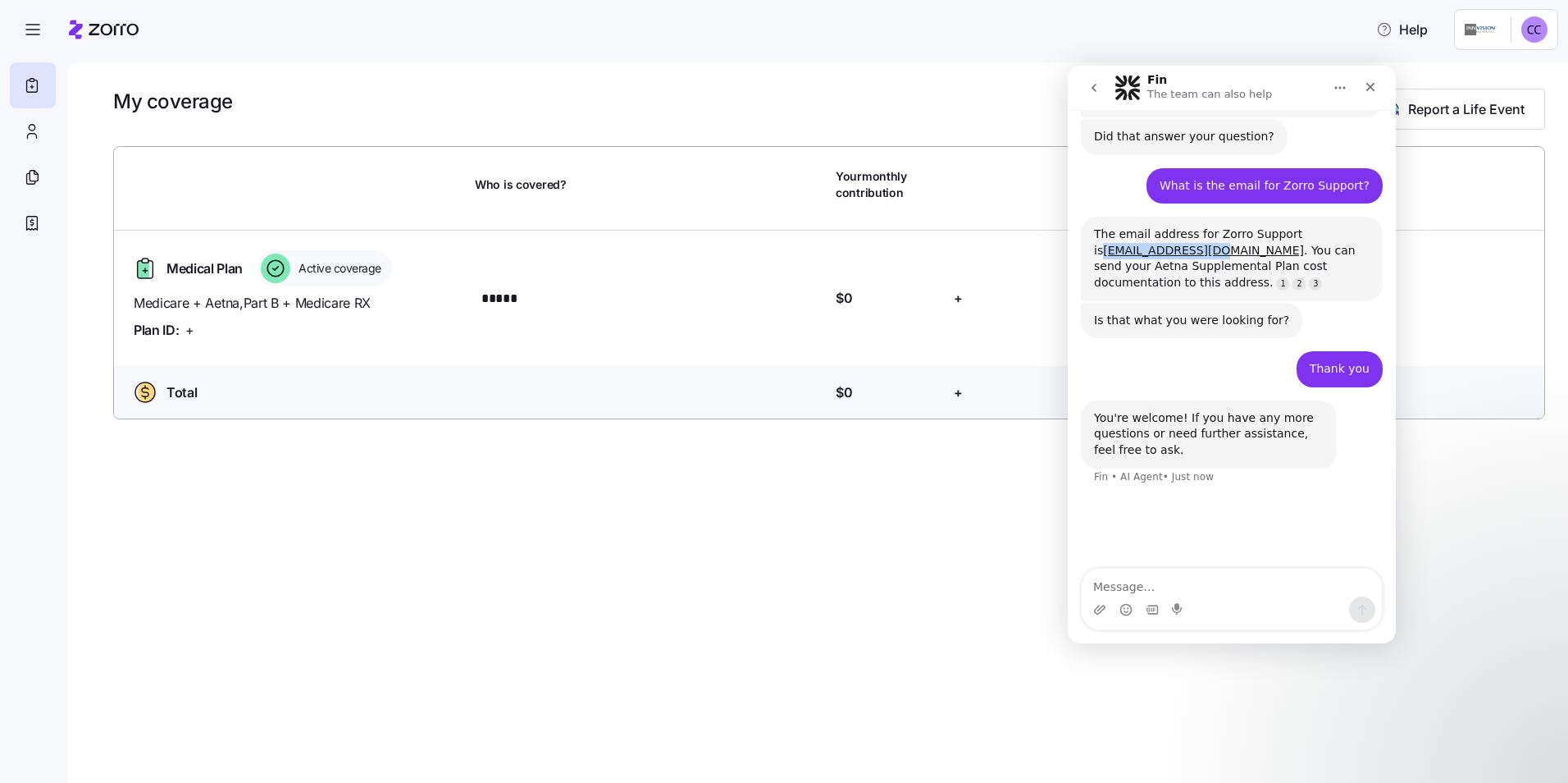
drag, startPoint x: 1092, startPoint y: 187, endPoint x: 1203, endPoint y: 193, distance: 111.2
click at [1203, 217] on div "The email address for Zorro Support is [EMAIL_ADDRESS][DOMAIN_NAME] . You can s…" at bounding box center [1232, 258] width 302 height 84
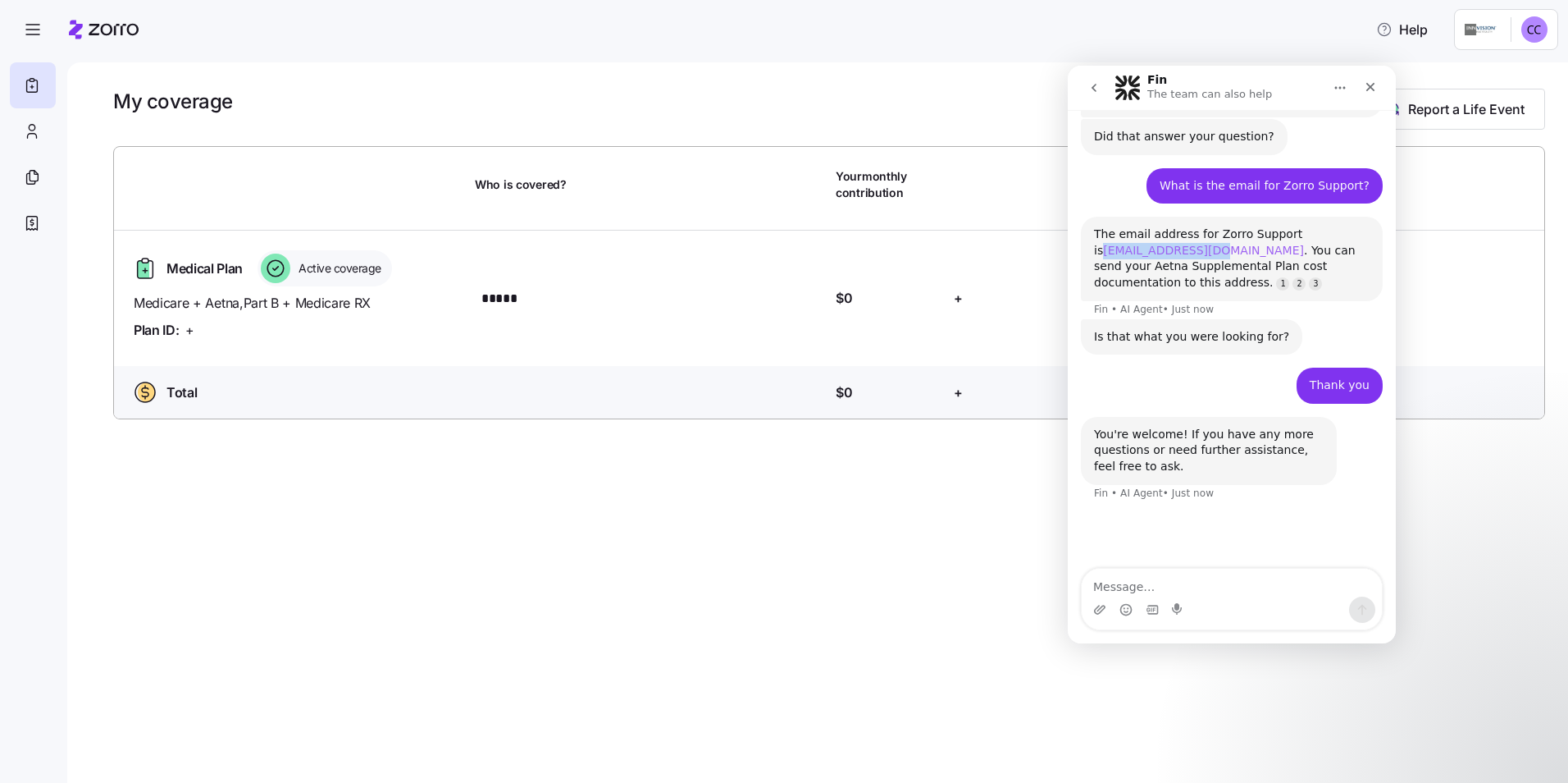
drag, startPoint x: 1203, startPoint y: 193, endPoint x: 1168, endPoint y: 191, distance: 35.1
click at [1536, 30] on html "Help My coverage Report a Life Event Who is covered? Your monthly contribution …" at bounding box center [784, 387] width 1568 height 773
click at [1506, 98] on div "Log out" at bounding box center [1491, 99] width 64 height 18
